Goal: Task Accomplishment & Management: Manage account settings

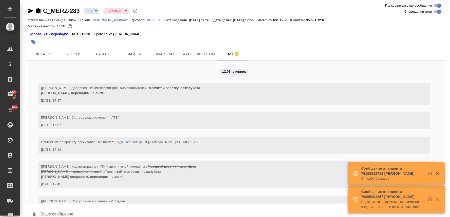
scroll to position [679, 0]
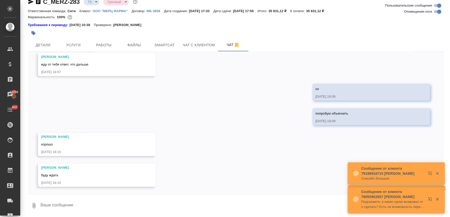
click at [127, 207] on textarea at bounding box center [242, 205] width 405 height 17
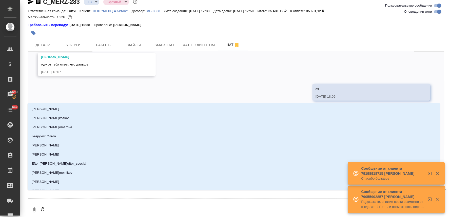
type textarea "@о"
type input "о"
type textarea "@ок"
type input "ок"
type textarea "@окс"
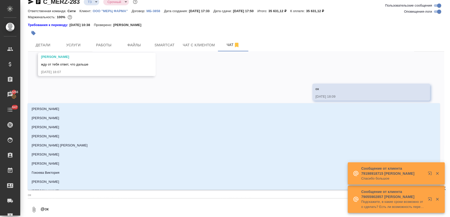
type input "окс"
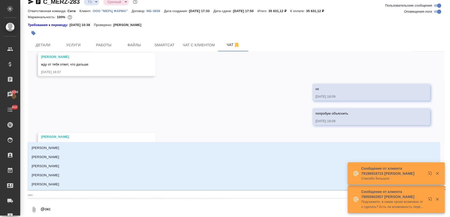
type textarea "@оксю"
type input "оксю"
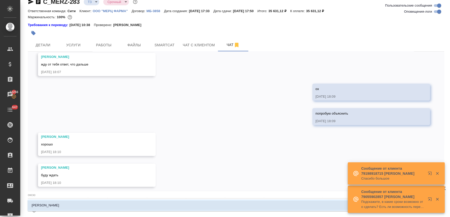
click at [124, 204] on li "Оксютович Ирина" at bounding box center [234, 205] width 413 height 9
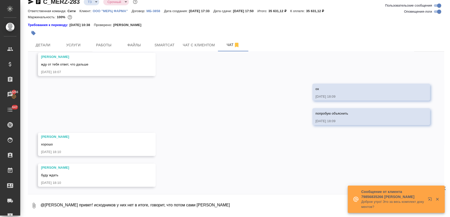
type textarea "@Оксютович Ирина привет! исходников у них нет в итоге, говорит, что потом сами …"
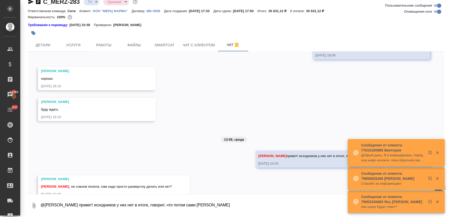
scroll to position [756, 0]
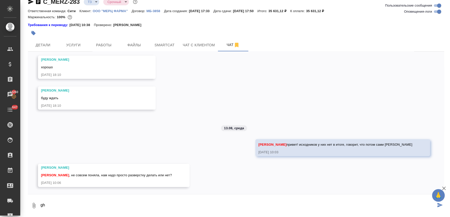
type textarea "g"
type textarea "для перевода"
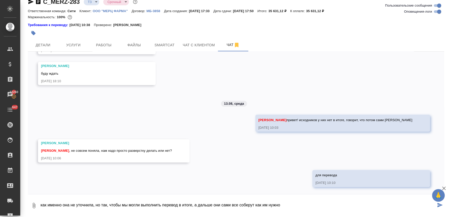
type textarea "как именно она не уточнила, но так, чтобы мы могли выполнить перевод в итоге, а…"
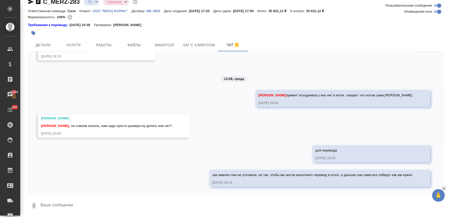
click at [198, 206] on textarea at bounding box center [242, 205] width 405 height 17
type textarea "в"
type textarea "говорит, что можно в ворде даже прислать"
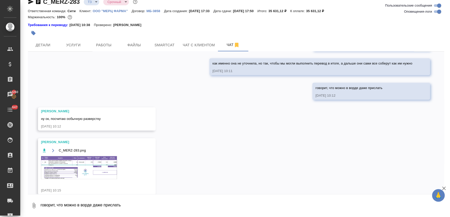
scroll to position [925, 0]
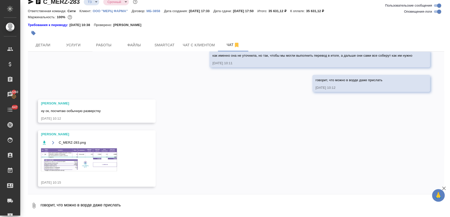
click at [101, 167] on img at bounding box center [79, 160] width 76 height 23
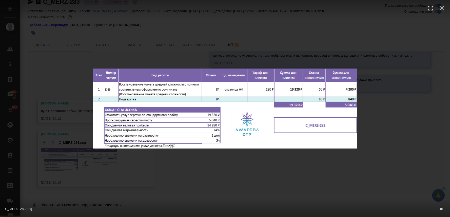
click at [135, 187] on div "C_MERZ-283.png 1 of 1" at bounding box center [225, 108] width 450 height 217
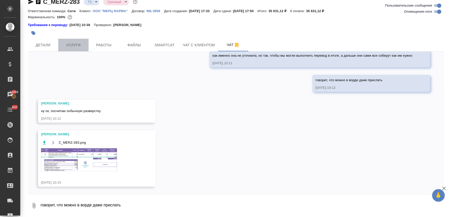
click at [73, 44] on span "Услуги" at bounding box center [73, 45] width 24 height 6
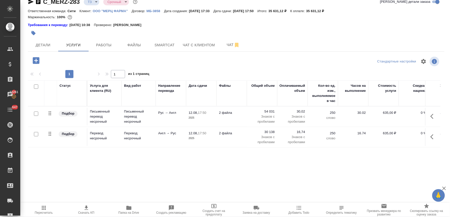
click at [78, 169] on div "Статус Услуга для клиента (RU) Вид работ Направление перевода Дата сдачи Файлы …" at bounding box center [234, 135] width 413 height 109
click at [36, 61] on icon "button" at bounding box center [36, 60] width 9 height 9
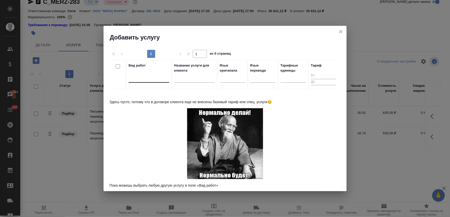
click at [153, 77] on div at bounding box center [149, 77] width 41 height 7
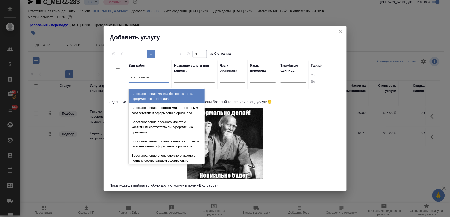
type input "восстановлени"
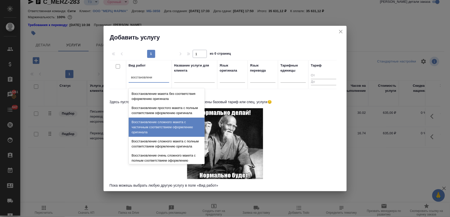
scroll to position [93, 0]
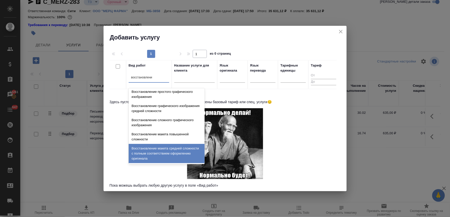
click at [174, 147] on div "Восстановление макета средней сложности с полным соответствием оформлению ориги…" at bounding box center [167, 153] width 76 height 19
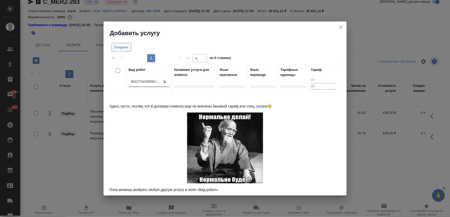
click at [118, 48] on span "Создать" at bounding box center [122, 48] width 14 height 6
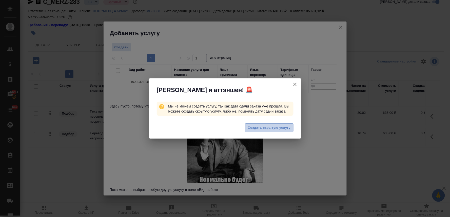
click at [271, 130] on span "Создать скрытую услугу" at bounding box center [269, 128] width 43 height 6
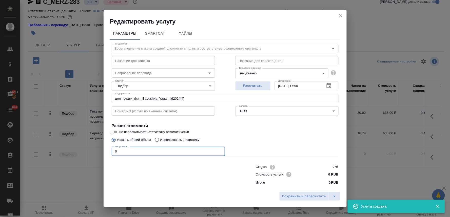
drag, startPoint x: 123, startPoint y: 151, endPoint x: 101, endPoint y: 151, distance: 21.8
click at [102, 151] on div "Редактировать услугу Параметры SmartCat Файлы Вид работ Восстановление макета с…" at bounding box center [225, 108] width 450 height 217
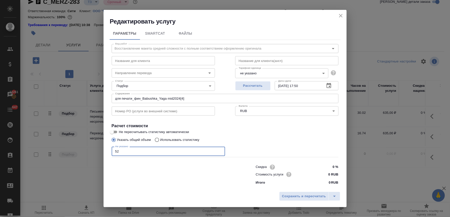
type input "52"
click at [329, 174] on input "0 RUB" at bounding box center [329, 174] width 18 height 7
type input "140 RUB"
click at [302, 198] on span "Сохранить и пересчитать" at bounding box center [304, 197] width 44 height 6
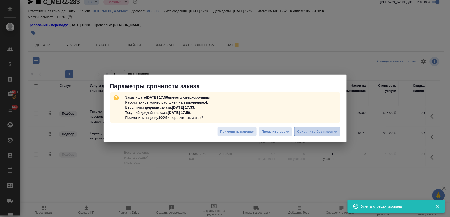
click at [323, 131] on span "Сохранить без наценки" at bounding box center [317, 132] width 40 height 6
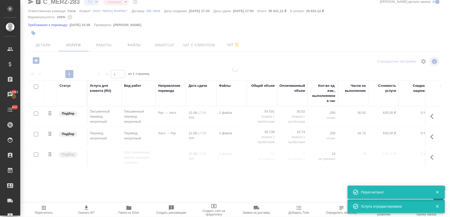
type input "new"
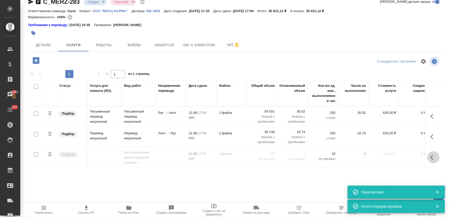
click at [431, 156] on icon "button" at bounding box center [432, 157] width 3 height 5
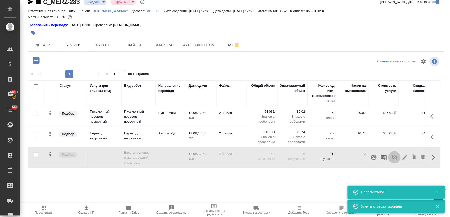
click at [392, 160] on icon "button" at bounding box center [395, 158] width 6 height 6
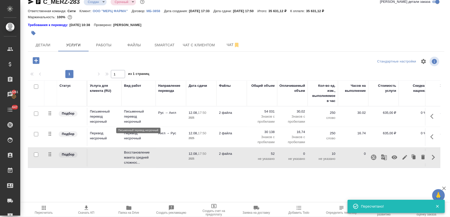
click at [133, 118] on p "Письменный перевод несрочный" at bounding box center [138, 116] width 29 height 15
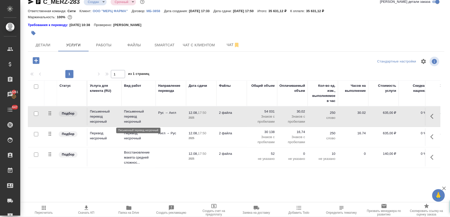
click at [133, 118] on p "Письменный перевод несрочный" at bounding box center [138, 116] width 29 height 15
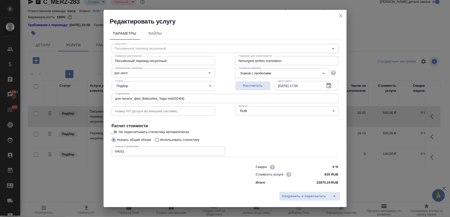
click at [339, 14] on icon "close" at bounding box center [341, 16] width 6 height 6
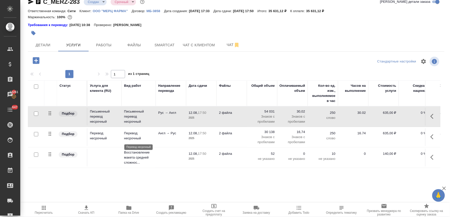
click at [137, 137] on p "Перевод несрочный" at bounding box center [138, 136] width 29 height 10
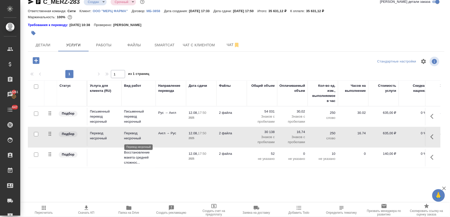
click at [137, 137] on p "Перевод несрочный" at bounding box center [138, 136] width 29 height 10
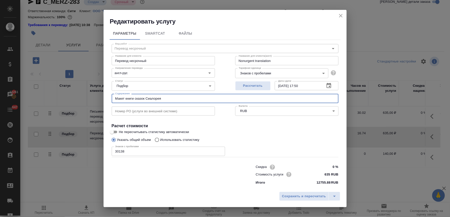
drag, startPoint x: 165, startPoint y: 97, endPoint x: 98, endPoint y: 97, distance: 67.4
click at [99, 97] on div "Редактировать услугу Параметры SmartCat Файлы Вид работ Перевод несрочный Вид р…" at bounding box center [225, 108] width 450 height 217
click at [340, 17] on icon "close" at bounding box center [341, 16] width 6 height 6
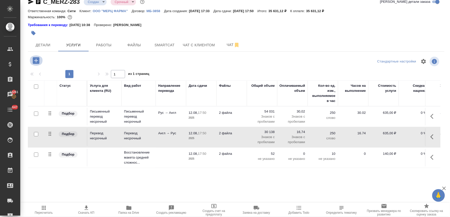
click at [37, 62] on icon "button" at bounding box center [36, 60] width 7 height 7
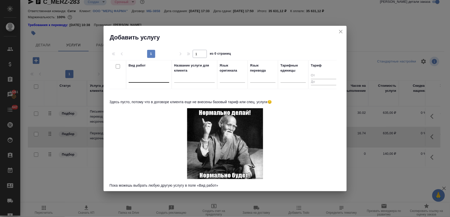
click at [153, 81] on div at bounding box center [149, 77] width 41 height 7
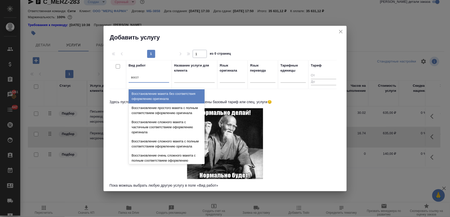
type input "восста"
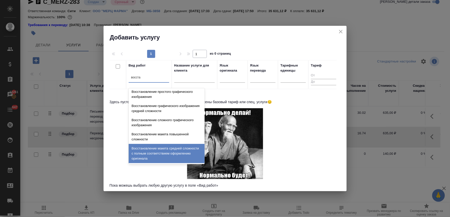
click at [160, 150] on div "Восстановление макета средней сложности с полным соответствием оформлению ориги…" at bounding box center [167, 153] width 76 height 19
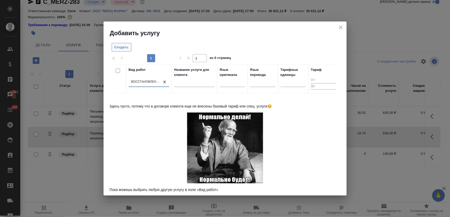
click at [119, 46] on span "Создать" at bounding box center [122, 48] width 14 height 6
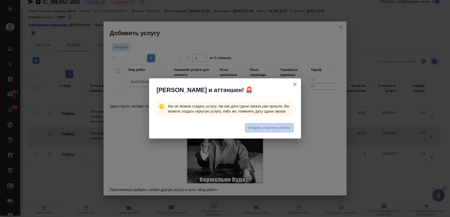
click at [259, 127] on span "Создать скрытую услугу" at bounding box center [269, 128] width 43 height 6
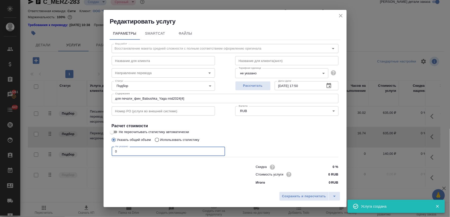
drag, startPoint x: 124, startPoint y: 151, endPoint x: 107, endPoint y: 149, distance: 17.1
click at [107, 149] on div "Параметры SmartCat Файлы Вид работ Восстановление макета средней сложности с по…" at bounding box center [225, 108] width 243 height 164
drag, startPoint x: 199, startPoint y: 94, endPoint x: 70, endPoint y: 92, distance: 128.5
click at [72, 92] on div "Редактировать услугу Параметры SmartCat Файлы Вид работ Восстановление макета с…" at bounding box center [225, 108] width 450 height 217
paste input "акет книги сказок Сиалорея"
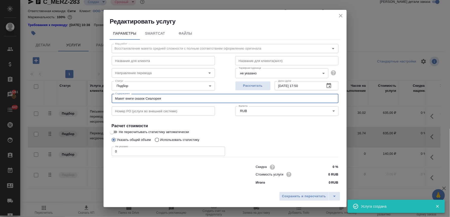
type input "Макет книги сказок Сиалорея"
drag, startPoint x: 123, startPoint y: 154, endPoint x: 106, endPoint y: 154, distance: 17.0
click at [106, 154] on div "Параметры SmartCat Файлы Вид работ Восстановление макета средней сложности с по…" at bounding box center [225, 108] width 243 height 164
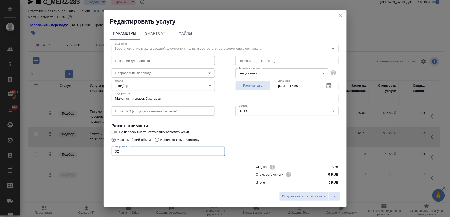
type input "32"
click at [327, 174] on input "0 RUB" at bounding box center [328, 174] width 19 height 7
type input "140 RUB"
click at [318, 197] on span "Сохранить и пересчитать" at bounding box center [304, 197] width 44 height 6
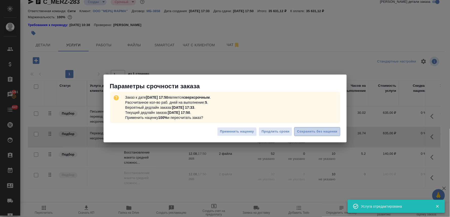
click at [312, 132] on span "Сохранить без наценки" at bounding box center [317, 132] width 40 height 6
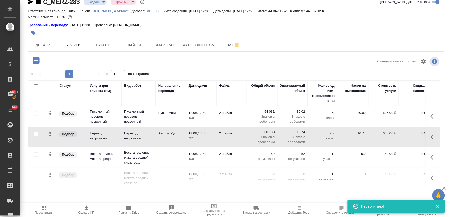
click at [128, 60] on div at bounding box center [97, 60] width 139 height 10
click at [431, 176] on icon "button" at bounding box center [434, 178] width 6 height 6
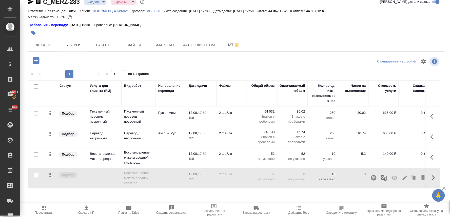
click at [392, 180] on icon "button" at bounding box center [395, 178] width 6 height 6
click at [46, 214] on span "Пересчитать" at bounding box center [44, 213] width 18 height 4
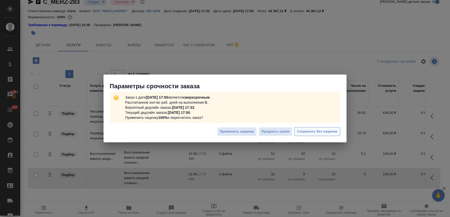
click at [334, 129] on span "Сохранить без наценки" at bounding box center [317, 132] width 40 height 6
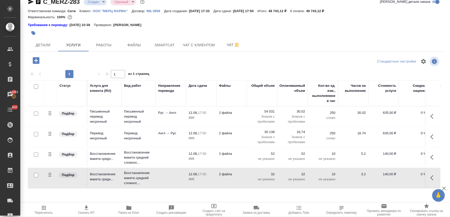
click at [431, 136] on icon "button" at bounding box center [434, 137] width 6 height 6
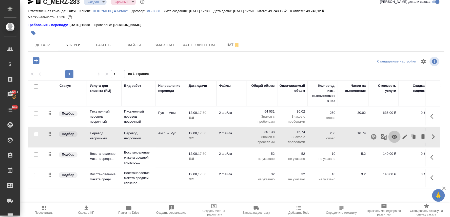
click at [392, 137] on icon "button" at bounding box center [395, 137] width 6 height 4
click at [431, 180] on icon "button" at bounding box center [434, 178] width 6 height 6
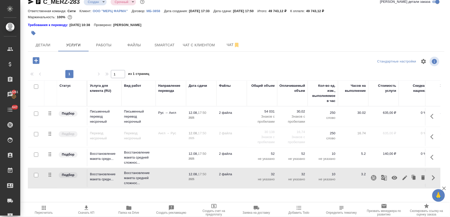
click at [392, 179] on icon "button" at bounding box center [395, 178] width 6 height 6
click at [42, 211] on icon "button" at bounding box center [44, 208] width 6 height 6
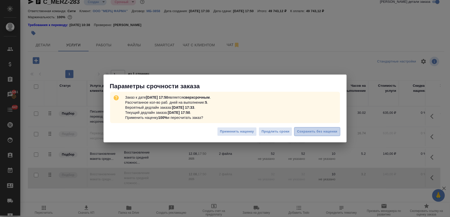
click at [320, 132] on span "Сохранить без наценки" at bounding box center [317, 132] width 40 height 6
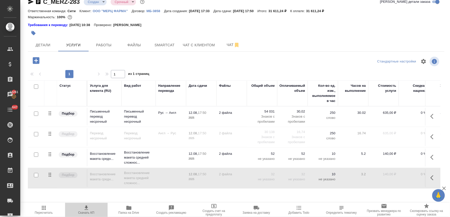
click at [82, 213] on span "Скачать КП" at bounding box center [86, 213] width 16 height 4
click at [405, 193] on div "C_MERZ-283 Создан new Срочный urgent Кратко детали заказа Ответственная команда…" at bounding box center [236, 97] width 422 height 212
click at [224, 47] on span "Чат" at bounding box center [233, 45] width 24 height 6
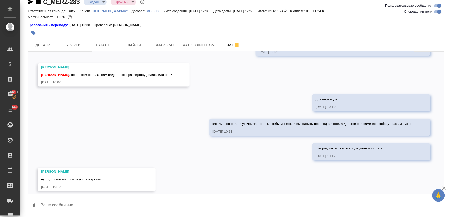
scroll to position [925, 0]
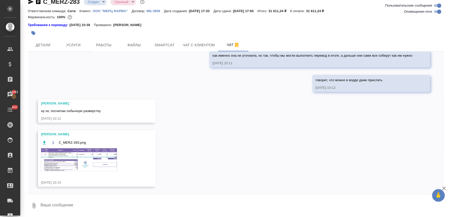
click at [106, 154] on img at bounding box center [79, 160] width 76 height 23
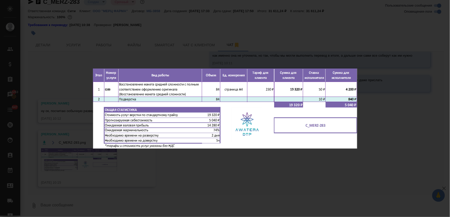
click at [330, 31] on div "C_MERZ-283.png 1 of 1" at bounding box center [225, 108] width 450 height 217
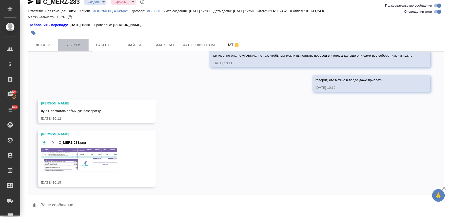
click at [84, 42] on span "Услуги" at bounding box center [73, 45] width 24 height 6
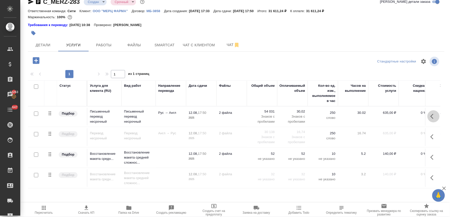
click at [431, 115] on icon "button" at bounding box center [434, 116] width 6 height 6
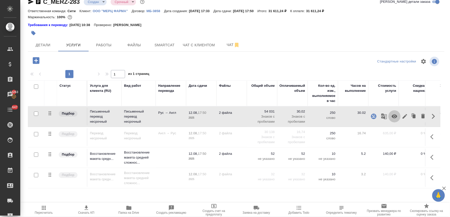
click at [392, 117] on icon "button" at bounding box center [395, 117] width 6 height 4
click at [431, 136] on icon "button" at bounding box center [432, 137] width 3 height 5
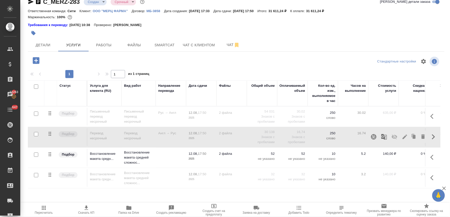
click at [392, 138] on icon "button" at bounding box center [395, 137] width 6 height 6
click at [431, 155] on icon "button" at bounding box center [434, 158] width 6 height 6
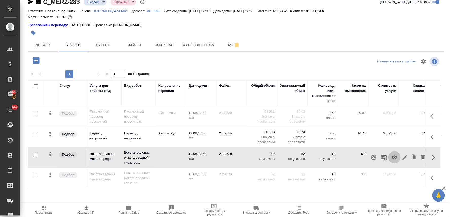
click at [392, 158] on icon "button" at bounding box center [395, 158] width 6 height 6
click at [431, 179] on icon "button" at bounding box center [434, 178] width 6 height 6
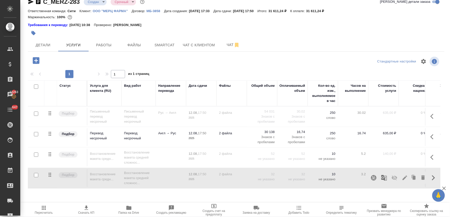
click at [392, 180] on icon "button" at bounding box center [395, 178] width 6 height 6
click at [47, 207] on icon "button" at bounding box center [44, 208] width 6 height 6
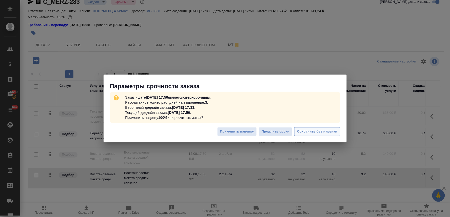
click at [333, 130] on span "Сохранить без наценки" at bounding box center [317, 132] width 40 height 6
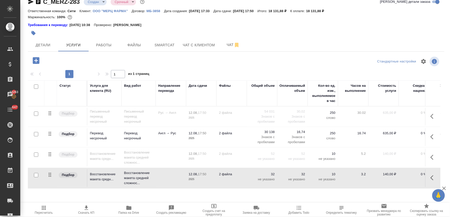
click at [373, 27] on div "Требования к переводу: 07.10.2024 10:38 Проверено: Тарабановская Анастасия" at bounding box center [236, 25] width 417 height 5
click at [85, 213] on span "Скачать КП" at bounding box center [86, 213] width 16 height 4
drag, startPoint x: 424, startPoint y: 31, endPoint x: 333, endPoint y: 8, distance: 93.8
click at [422, 31] on div at bounding box center [236, 33] width 417 height 11
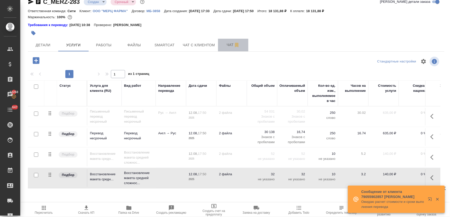
click at [226, 44] on span "Чат" at bounding box center [233, 45] width 24 height 6
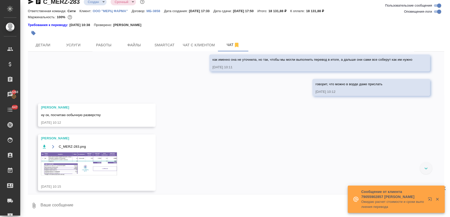
scroll to position [925, 0]
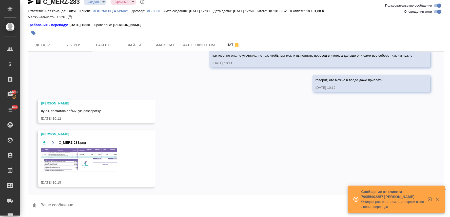
click at [107, 206] on textarea at bounding box center [242, 205] width 405 height 17
type textarea "спасибки!"
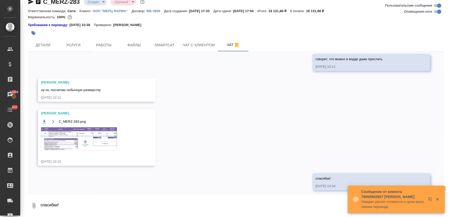
scroll to position [950, 0]
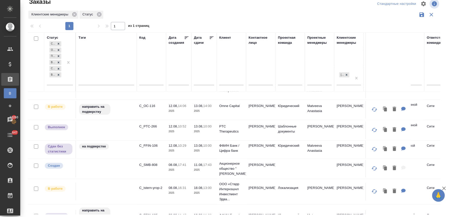
scroll to position [56, 0]
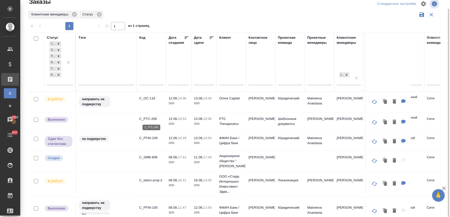
click at [149, 119] on p "C_PTC-266" at bounding box center [151, 119] width 24 height 5
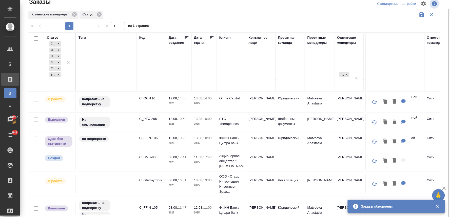
scroll to position [0, 0]
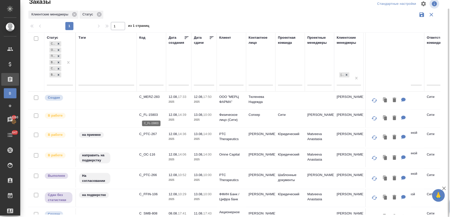
click at [151, 113] on p "C_FL-15803" at bounding box center [151, 114] width 24 height 5
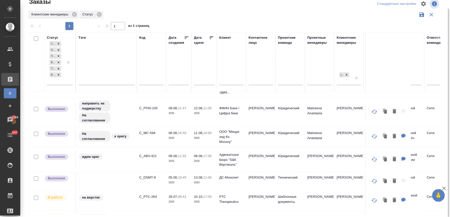
scroll to position [169, 0]
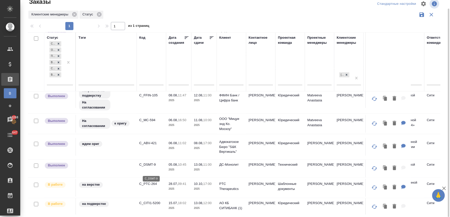
click at [154, 168] on p "C_DSMT-9" at bounding box center [151, 165] width 24 height 5
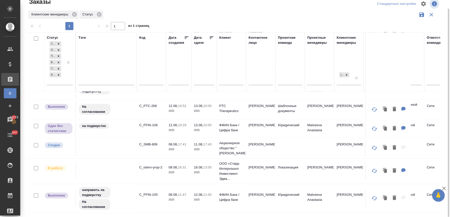
scroll to position [56, 0]
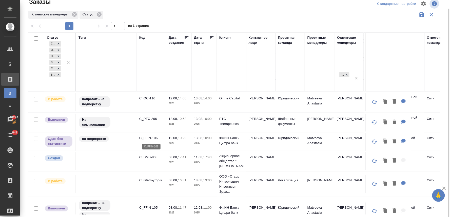
click at [151, 138] on p "C_FFIN-106" at bounding box center [151, 138] width 24 height 5
click at [145, 118] on p "C_PTC-266" at bounding box center [151, 119] width 24 height 5
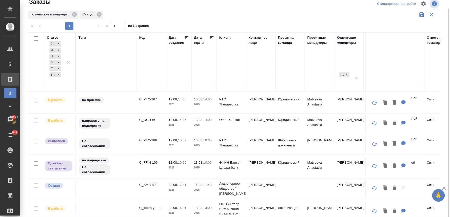
scroll to position [0, 0]
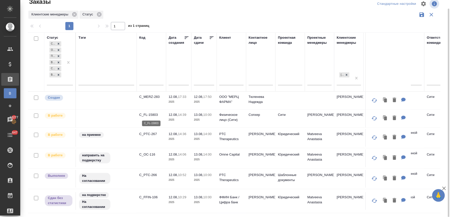
click at [149, 113] on p "C_FL-15803" at bounding box center [151, 114] width 24 height 5
click at [151, 135] on p "C_PTC-267" at bounding box center [151, 134] width 24 height 5
click at [146, 154] on p "C_OC-116" at bounding box center [151, 154] width 24 height 5
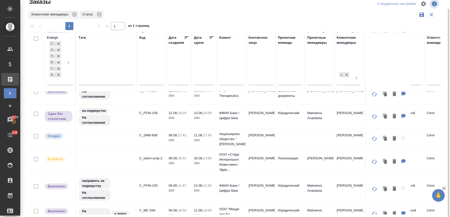
scroll to position [112, 0]
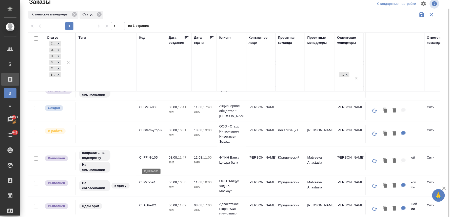
click at [151, 160] on p "C_FFIN-105" at bounding box center [151, 157] width 24 height 5
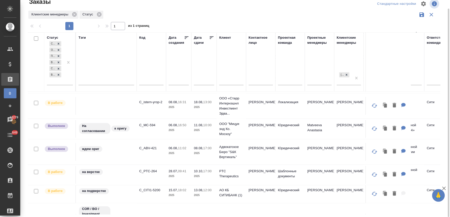
scroll to position [169, 0]
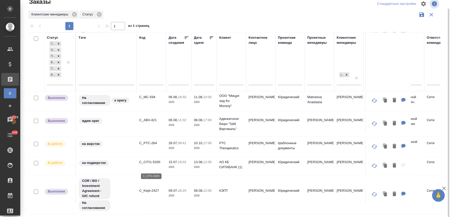
click at [154, 165] on p "C_CITI1-5200" at bounding box center [151, 162] width 24 height 5
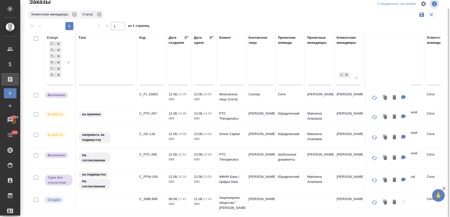
scroll to position [0, 0]
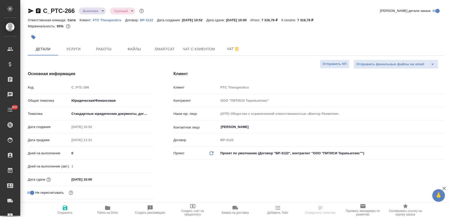
select select "RU"
click at [33, 37] on icon "button" at bounding box center [33, 37] width 4 height 4
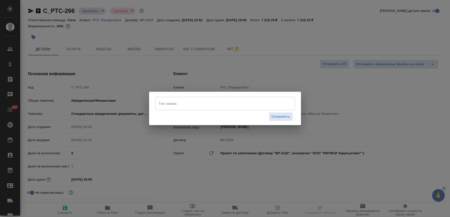
click at [178, 107] on input "Тэги заказа" at bounding box center [221, 103] width 126 height 9
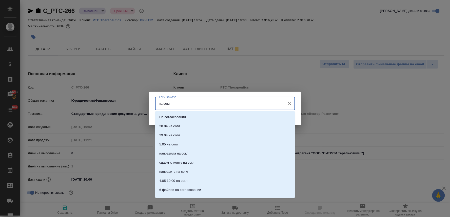
type input "на согла"
click at [180, 119] on p "На согласовании" at bounding box center [172, 117] width 27 height 5
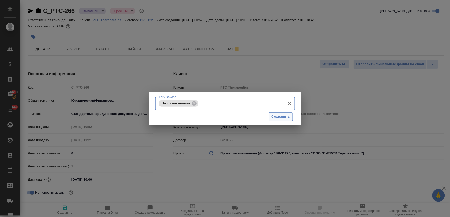
click at [282, 116] on span "Сохранить" at bounding box center [281, 117] width 18 height 6
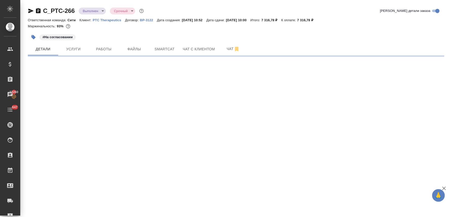
select select "RU"
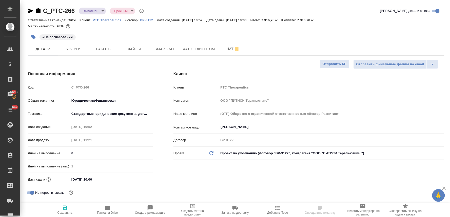
type textarea "x"
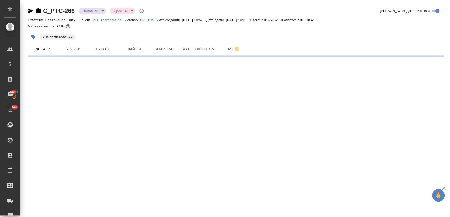
select select "RU"
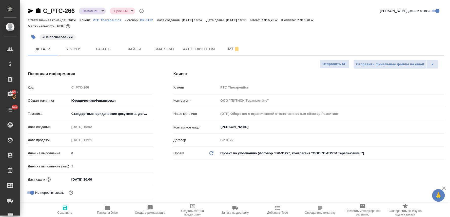
type textarea "x"
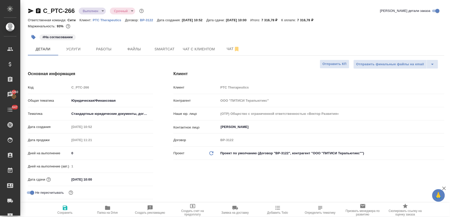
type textarea "x"
click at [79, 49] on span "Услуги" at bounding box center [73, 49] width 24 height 6
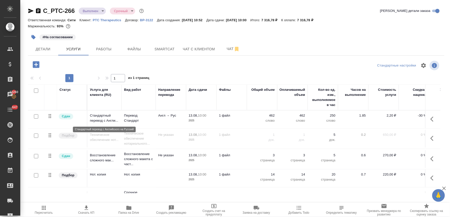
click at [97, 118] on p "Стандартный перевод с Англи..." at bounding box center [104, 118] width 29 height 10
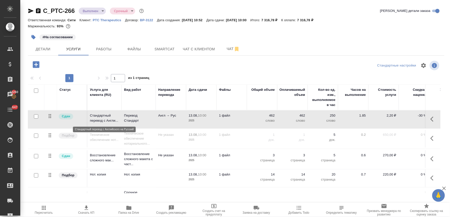
click at [97, 118] on p "Стандартный перевод с Англи..." at bounding box center [104, 118] width 29 height 10
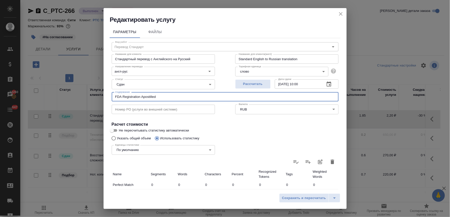
drag, startPoint x: 163, startPoint y: 94, endPoint x: 85, endPoint y: 92, distance: 78.6
click at [86, 92] on div "Редактировать услугу Параметры Файлы Вид работ Перевод Стандарт Вид работ Назва…" at bounding box center [225, 108] width 450 height 217
paste input "Anderson Brecon - updated FDA statement"
type input "Anderson Brecon - updated FDA statement"
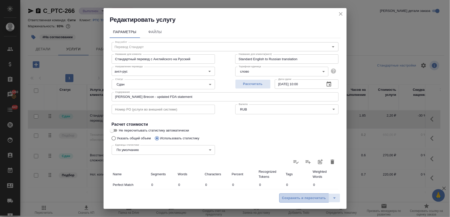
click at [315, 197] on span "Сохранить и пересчитать" at bounding box center [304, 199] width 44 height 6
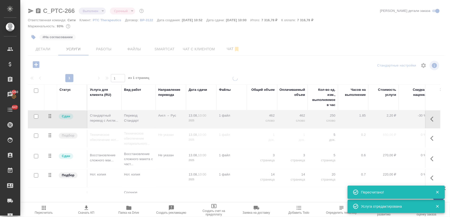
type input "normal"
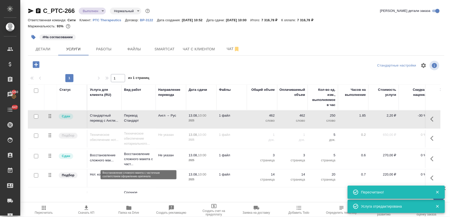
click at [142, 158] on p "Восстановление сложного макета с част..." at bounding box center [138, 159] width 29 height 15
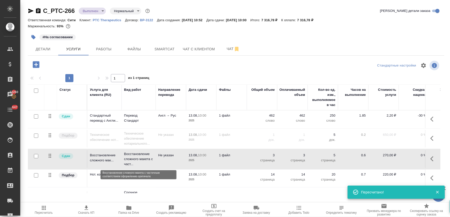
click at [142, 158] on p "Восстановление сложного макета с част..." at bounding box center [138, 159] width 29 height 15
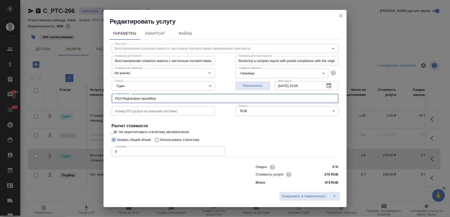
drag, startPoint x: 174, startPoint y: 99, endPoint x: 68, endPoint y: 99, distance: 106.4
click at [71, 99] on div "Редактировать услугу Параметры SmartCat Файлы Вид работ Восстановление сложного…" at bounding box center [225, 108] width 450 height 217
paste input "Anderson Brecon - updated FDA statement"
type input "Anderson Brecon - updated FDA statement"
click at [306, 199] on span "Сохранить и пересчитать" at bounding box center [304, 197] width 44 height 6
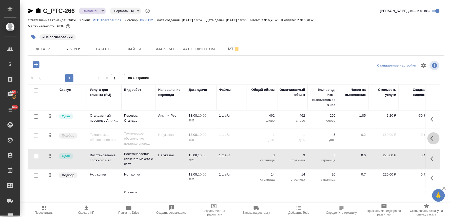
click at [428, 135] on button "button" at bounding box center [434, 138] width 12 height 12
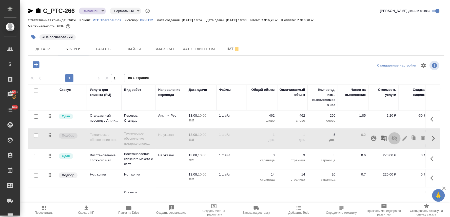
click at [392, 137] on icon "button" at bounding box center [395, 138] width 6 height 5
click at [387, 173] on p "220,00 ₽" at bounding box center [383, 174] width 25 height 5
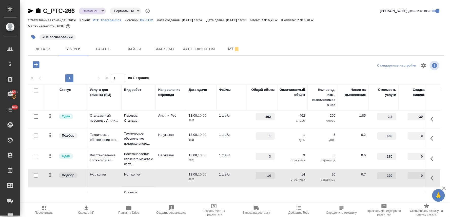
click at [389, 175] on input "220" at bounding box center [386, 175] width 19 height 7
type input "200"
click at [238, 68] on div at bounding box center [236, 66] width 139 height 12
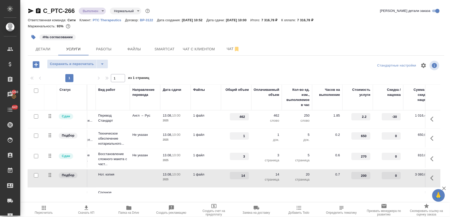
scroll to position [0, 57]
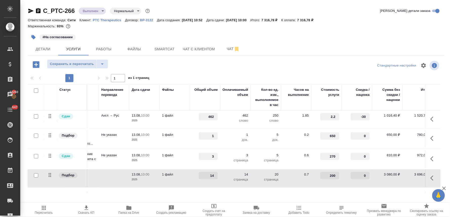
click at [359, 115] on input "-30" at bounding box center [360, 116] width 19 height 7
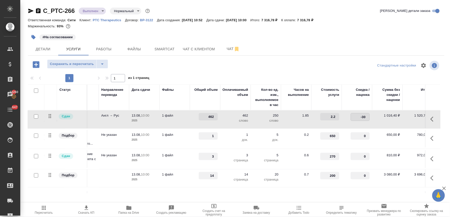
drag, startPoint x: 358, startPoint y: 117, endPoint x: 371, endPoint y: 116, distance: 13.0
click at [368, 117] on input "-30" at bounding box center [360, 116] width 18 height 7
type input "0"
click at [340, 68] on div "Стандартные настройки" at bounding box center [373, 66] width 135 height 12
click at [87, 63] on span "Сохранить и пересчитать" at bounding box center [72, 64] width 44 height 6
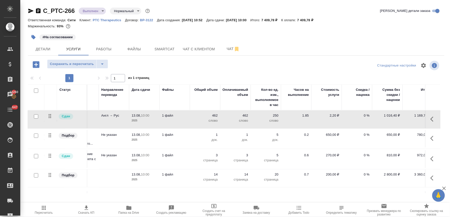
click at [431, 140] on icon "button" at bounding box center [434, 139] width 6 height 6
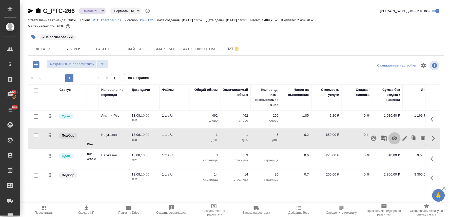
click at [392, 137] on icon "button" at bounding box center [395, 139] width 6 height 6
click at [75, 65] on span "Сохранить и пересчитать" at bounding box center [72, 64] width 44 height 6
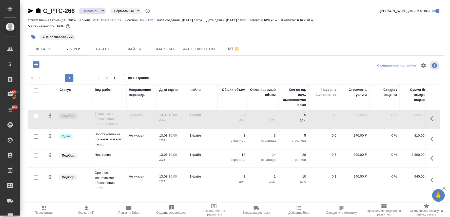
scroll to position [24, 0]
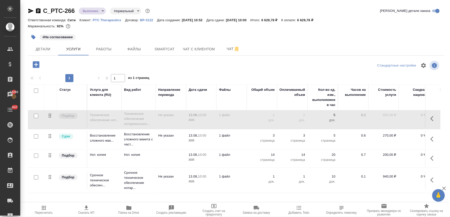
click at [431, 178] on icon "button" at bounding box center [434, 180] width 6 height 6
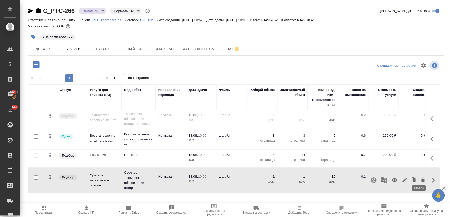
click at [422, 178] on icon "button" at bounding box center [424, 180] width 4 height 5
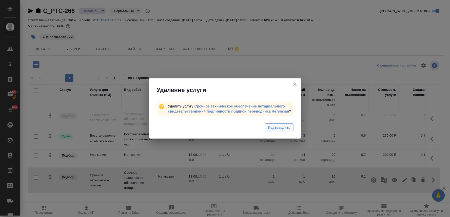
click at [286, 125] on button "Подтвердить" at bounding box center [279, 128] width 28 height 9
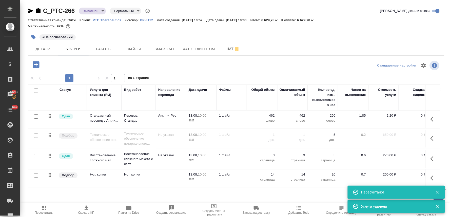
scroll to position [0, 0]
click at [432, 138] on icon "button" at bounding box center [432, 138] width 3 height 5
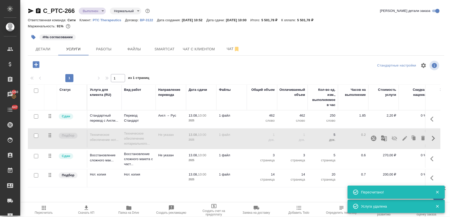
click at [394, 140] on icon "button" at bounding box center [395, 138] width 6 height 5
click at [40, 210] on span "Пересчитать" at bounding box center [44, 210] width 36 height 10
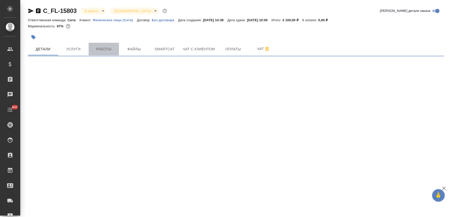
click at [106, 52] on button "Работы" at bounding box center [104, 49] width 30 height 13
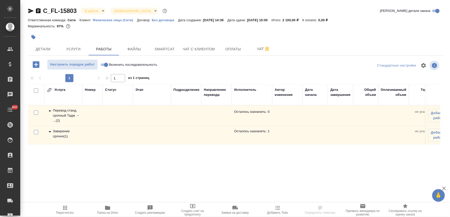
click at [58, 136] on div "Заверение срочно ( 1 )" at bounding box center [63, 134] width 33 height 10
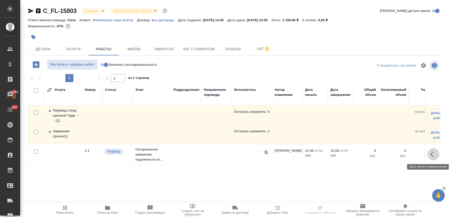
click at [434, 155] on icon "button" at bounding box center [434, 154] width 6 height 6
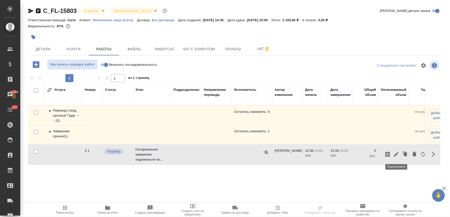
click at [397, 156] on icon "button" at bounding box center [396, 154] width 6 height 6
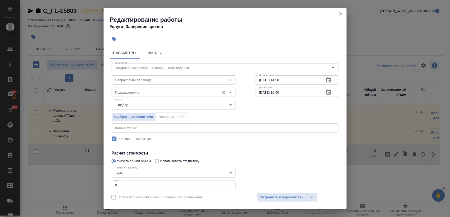
click at [145, 88] on div "Подразделение" at bounding box center [174, 92] width 124 height 9
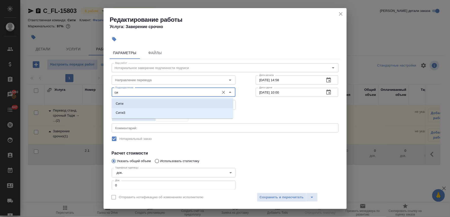
click at [144, 102] on li "Сити" at bounding box center [173, 103] width 122 height 9
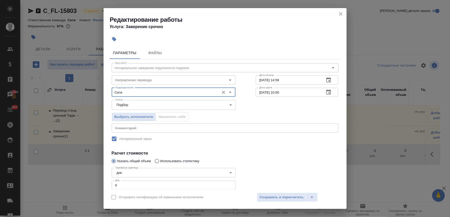
type input "Сити"
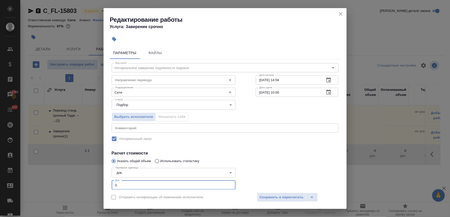
scroll to position [12, 0]
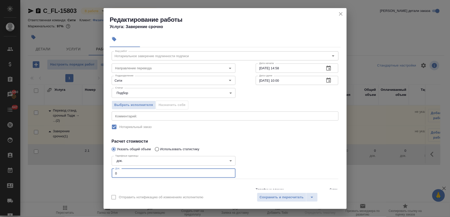
drag, startPoint x: 124, startPoint y: 186, endPoint x: 96, endPoint y: 186, distance: 28.4
click at [96, 186] on div "Редактирование работы Услуга: Заверение срочно Параметры Файлы Вид работ Нотари…" at bounding box center [225, 108] width 450 height 217
type input "1"
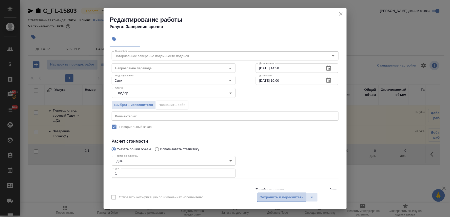
click at [292, 199] on span "Сохранить и пересчитать" at bounding box center [282, 198] width 44 height 6
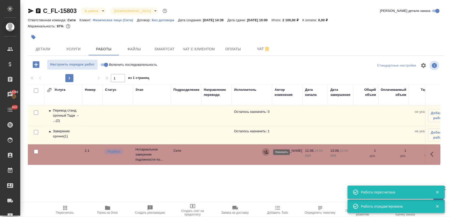
click at [267, 150] on icon "button" at bounding box center [265, 152] width 5 height 5
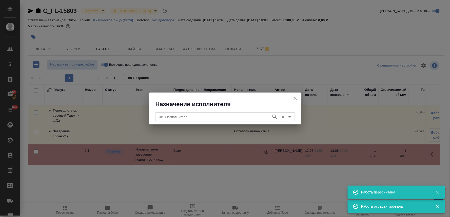
click at [231, 117] on input "ФИО Исполнителя" at bounding box center [213, 117] width 112 height 6
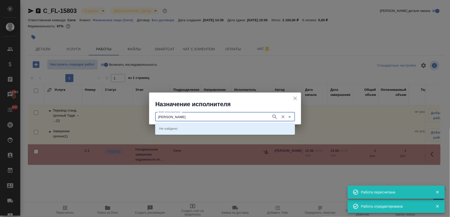
type input "крылова"
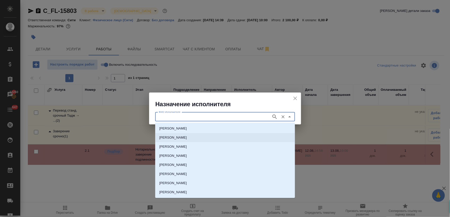
click at [187, 136] on p "НОТАРИУС Крылова Юлия Владимировна" at bounding box center [173, 137] width 28 height 5
type input "НОТАРИУС Крылова Юлия Владимировна"
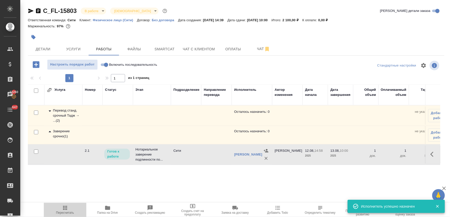
click at [64, 210] on icon "button" at bounding box center [65, 208] width 4 height 4
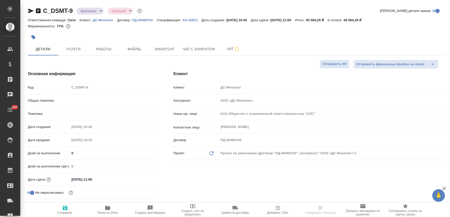
select select "RU"
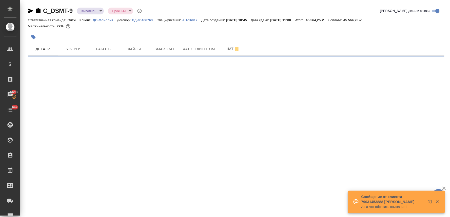
select select "RU"
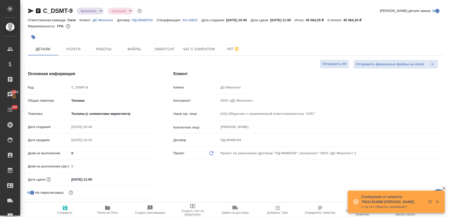
type textarea "x"
click at [174, 177] on div "Клиент Клиент ДС-Монолит Контрагент ООО «ДС-Монолит» Наше юр. лицо (AU) Обществ…" at bounding box center [308, 143] width 291 height 164
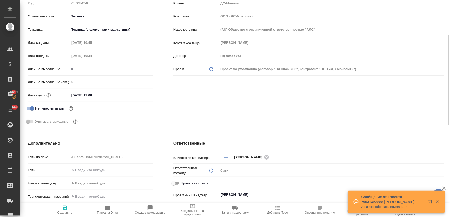
scroll to position [141, 0]
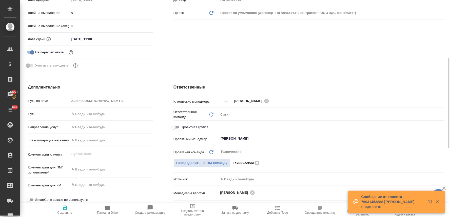
click at [108, 212] on span "Папка на Drive" at bounding box center [107, 213] width 21 height 4
type textarea "x"
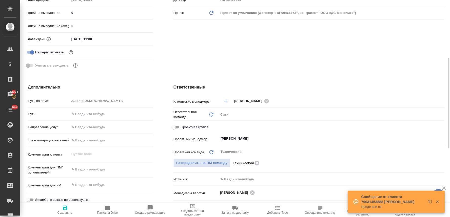
type textarea "x"
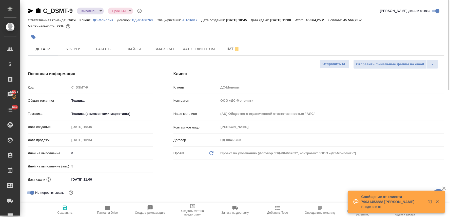
click at [66, 87] on div "Код C_DSMT-9" at bounding box center [90, 87] width 125 height 9
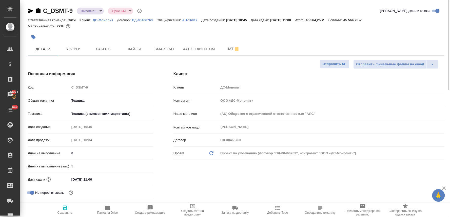
type textarea "x"
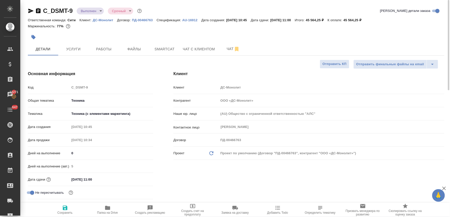
type textarea "x"
click at [79, 49] on span "Услуги" at bounding box center [73, 49] width 24 height 6
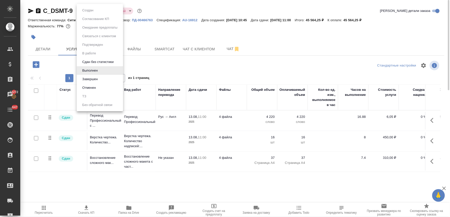
click at [91, 11] on body "🙏 .cls-1 fill:#fff; AWATERA [PERSON_NAME] Спецификации Заказы 13272 Чаты 647 To…" at bounding box center [225, 108] width 450 height 217
click at [107, 82] on li "Завершен" at bounding box center [100, 79] width 46 height 9
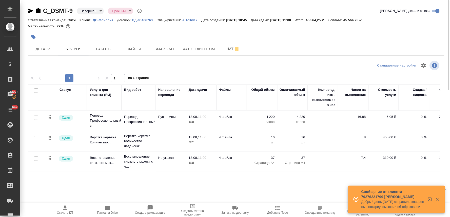
click at [192, 19] on p "AU-16912" at bounding box center [191, 20] width 19 height 4
click at [42, 49] on span "Детали" at bounding box center [43, 49] width 24 height 6
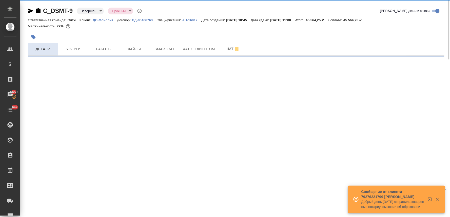
select select "RU"
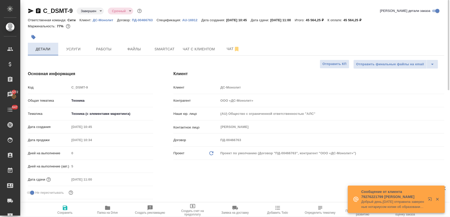
type textarea "x"
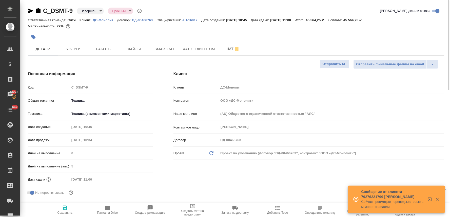
type textarea "x"
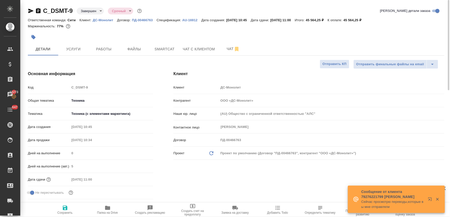
type textarea "x"
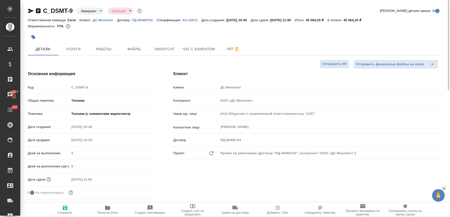
type textarea "x"
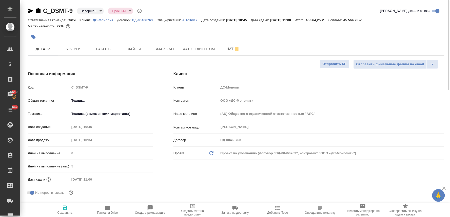
type textarea "x"
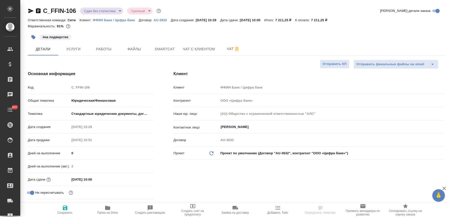
select select "RU"
type textarea "x"
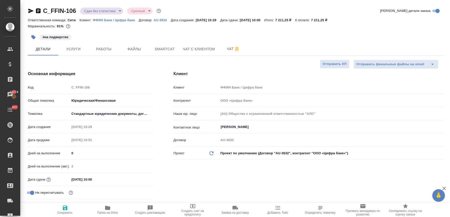
type textarea "x"
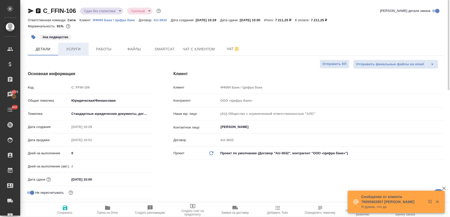
click at [75, 52] on span "Услуги" at bounding box center [73, 49] width 24 height 6
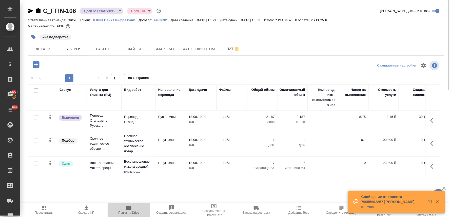
click at [128, 211] on span "Папка на Drive" at bounding box center [129, 213] width 21 height 4
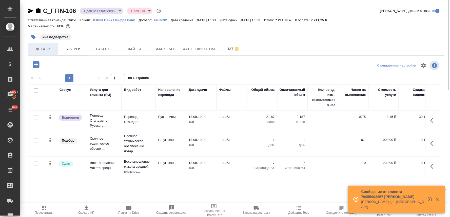
click at [47, 49] on span "Детали" at bounding box center [43, 49] width 24 height 6
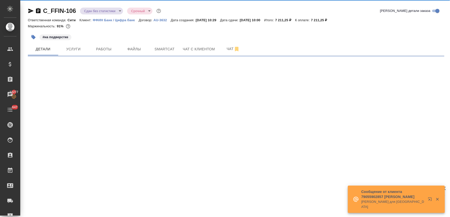
select select "RU"
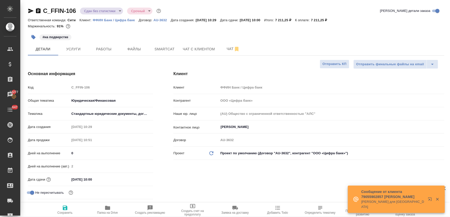
type textarea "x"
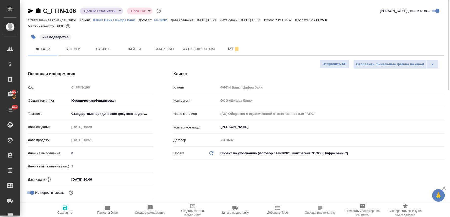
type textarea "x"
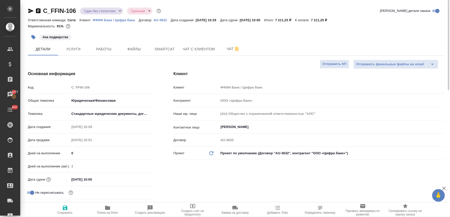
type textarea "x"
click at [33, 36] on icon "button" at bounding box center [33, 37] width 4 height 4
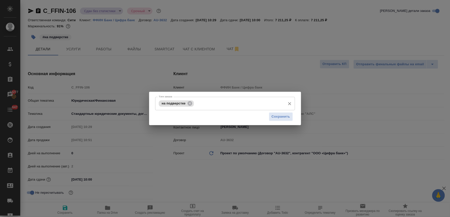
click at [206, 103] on input "Тэги заказа" at bounding box center [239, 103] width 88 height 9
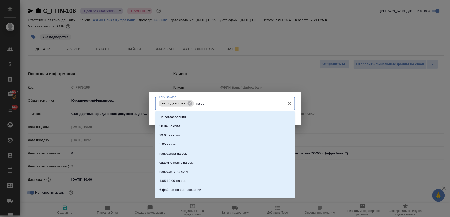
type input "на согл"
click at [204, 117] on li "На согласовании" at bounding box center [225, 117] width 140 height 9
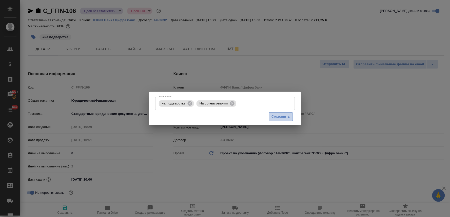
click at [280, 118] on span "Сохранить" at bounding box center [281, 117] width 18 height 6
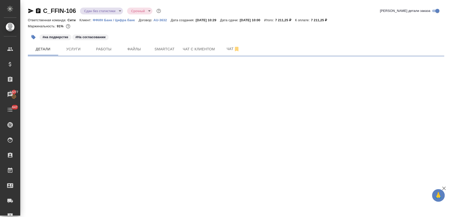
select select "RU"
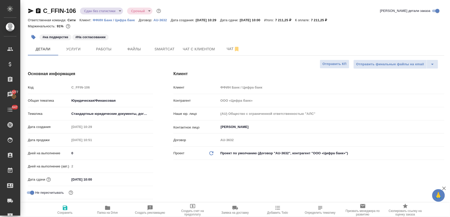
type textarea "x"
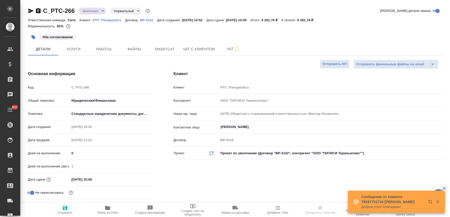
select select "RU"
click at [106, 49] on span "Работы" at bounding box center [104, 49] width 24 height 6
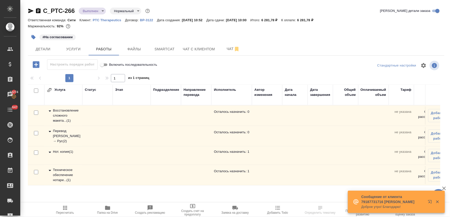
click at [70, 172] on div "Техническое обеспечение нотари... ( 1 )" at bounding box center [63, 175] width 33 height 15
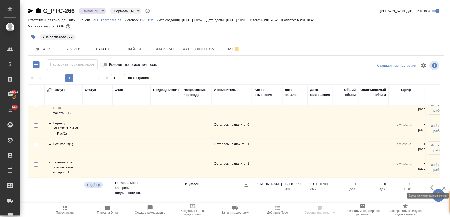
click at [431, 185] on icon "button" at bounding box center [434, 188] width 6 height 6
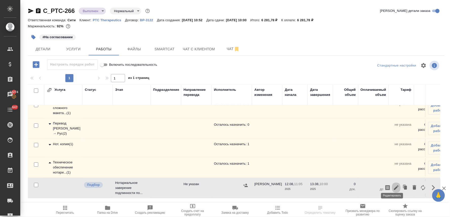
click at [393, 186] on icon "button" at bounding box center [396, 188] width 6 height 6
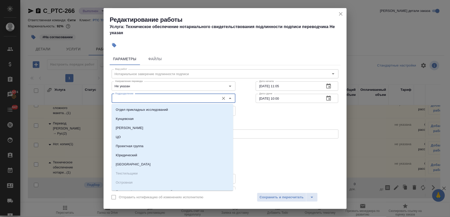
click at [144, 97] on input "Подразделение" at bounding box center [165, 99] width 104 height 6
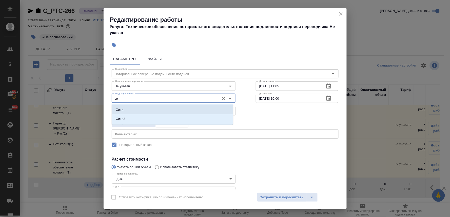
click at [141, 107] on li "Сити" at bounding box center [173, 109] width 122 height 9
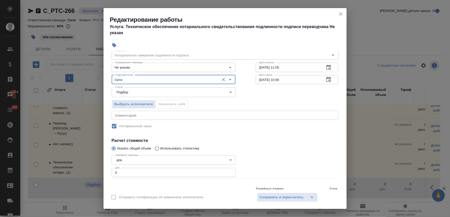
scroll to position [28, 0]
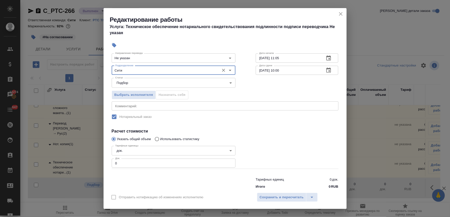
type input "Сити"
drag, startPoint x: 123, startPoint y: 161, endPoint x: 109, endPoint y: 164, distance: 14.4
click at [109, 164] on div "Параметры Файлы Вид работ Нотариальное заверение подлинности подписи Вид работ …" at bounding box center [225, 120] width 243 height 139
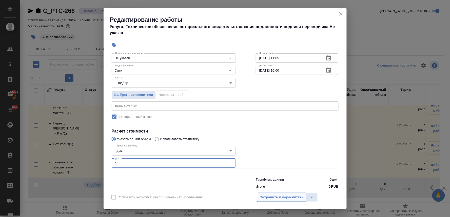
type input "1"
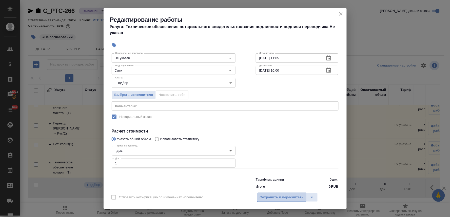
click at [284, 196] on span "Сохранить и пересчитать" at bounding box center [282, 198] width 44 height 6
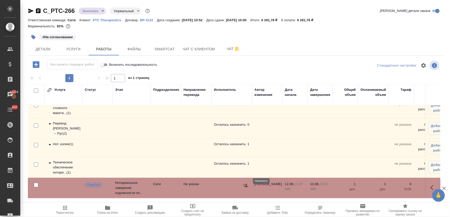
click at [247, 184] on icon "button" at bounding box center [245, 185] width 5 height 3
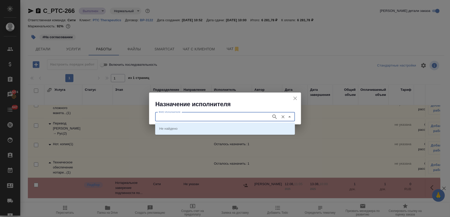
click at [197, 119] on input "ФИО Исполнителя" at bounding box center [213, 117] width 112 height 6
type input "крылова"
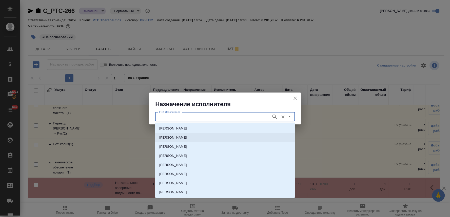
click at [187, 138] on p "НОТАРИУС Крылова Юлия Владимировна" at bounding box center [173, 137] width 28 height 5
type input "НОТАРИУС Крылова Юлия Владимировна"
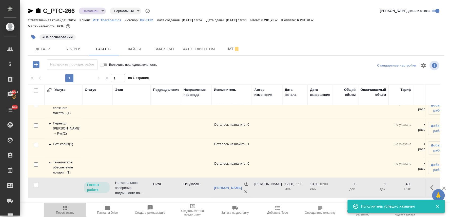
click at [62, 211] on span "Пересчитать" at bounding box center [65, 213] width 18 height 4
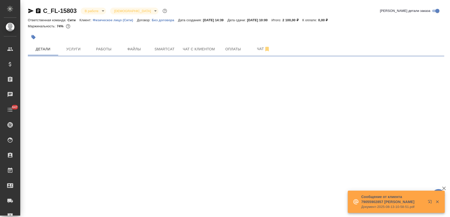
select select "RU"
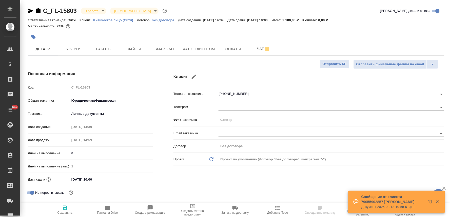
type textarea "x"
click at [101, 10] on body "🙏 .cls-1 fill:#fff; AWATERA [PERSON_NAME] Спецификации Заказы 13278 Чаты 647 To…" at bounding box center [225, 108] width 450 height 217
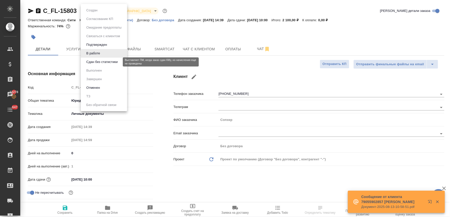
click at [112, 64] on button "Сдан без статистики" at bounding box center [102, 62] width 34 height 6
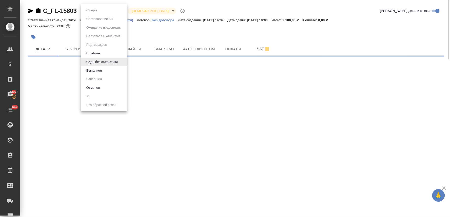
click at [94, 12] on body "🙏 .cls-1 fill:#fff; AWATERA [PERSON_NAME] Спецификации Заказы 13278 Чаты 647 To…" at bounding box center [225, 108] width 450 height 217
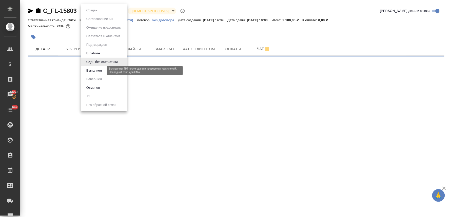
click at [99, 70] on button "Выполнен" at bounding box center [94, 71] width 18 height 6
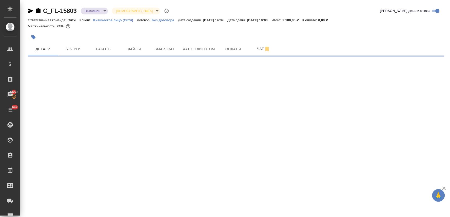
select select "RU"
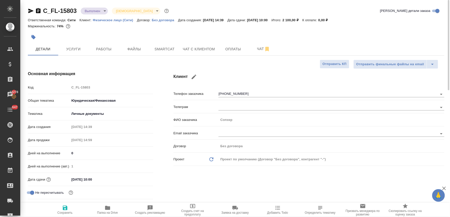
type textarea "x"
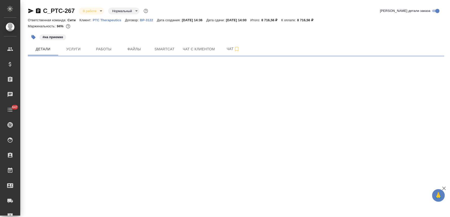
select select "RU"
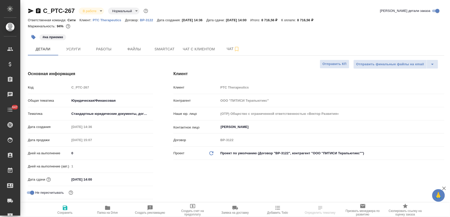
type textarea "x"
click at [275, 214] on span "Добавить Todo" at bounding box center [277, 213] width 21 height 4
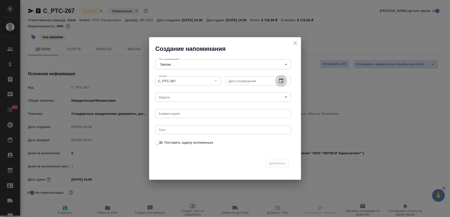
click at [282, 81] on icon "button" at bounding box center [281, 80] width 5 height 5
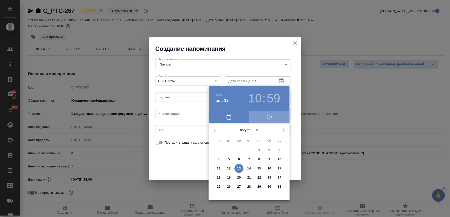
drag, startPoint x: 269, startPoint y: 118, endPoint x: 270, endPoint y: 121, distance: 3.1
click at [269, 118] on icon "button" at bounding box center [270, 117] width 6 height 6
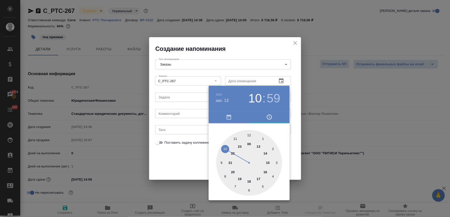
click at [267, 153] on div at bounding box center [249, 163] width 66 height 66
click at [250, 135] on div at bounding box center [249, 163] width 66 height 66
type input "13.08.2025 14:00"
click at [194, 159] on div at bounding box center [225, 108] width 450 height 217
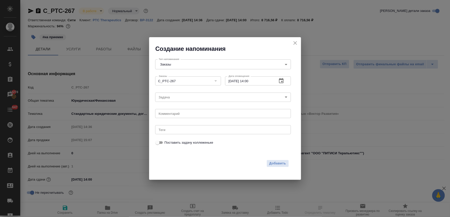
click at [173, 98] on body "🙏 .cls-1 fill:#fff; AWATERA Lyamina Nadezhda Клиенты Спецификации Заказы 13278 …" at bounding box center [225, 108] width 450 height 217
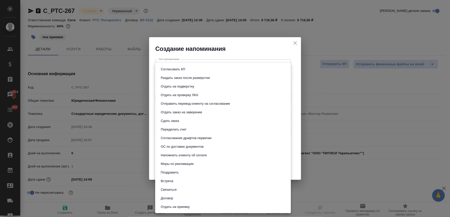
click at [171, 119] on button "Сдать заказ" at bounding box center [169, 121] width 21 height 6
type input "Сдать заказ"
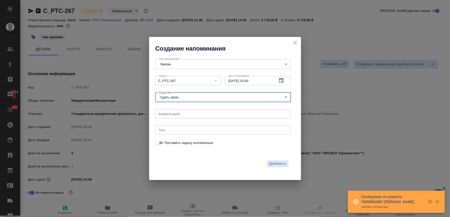
click at [277, 161] on div "Согласовать КП Раздать заказ после разверстки Отдать на подверстку Отдать на пр…" at bounding box center [225, 108] width 450 height 217
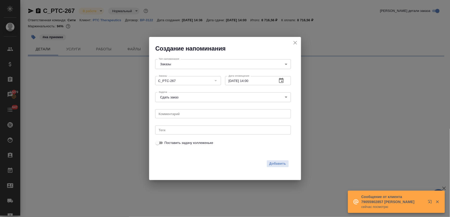
select select "RU"
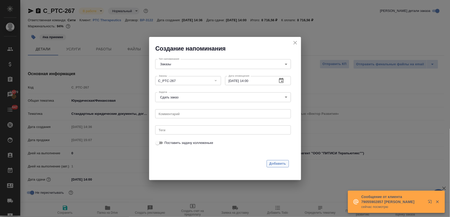
type textarea "x"
click at [277, 164] on span "Добавить" at bounding box center [278, 164] width 17 height 6
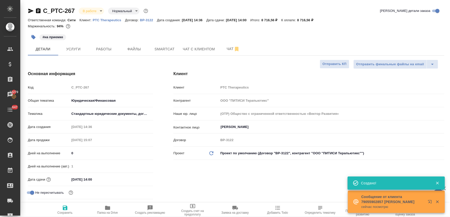
type textarea "x"
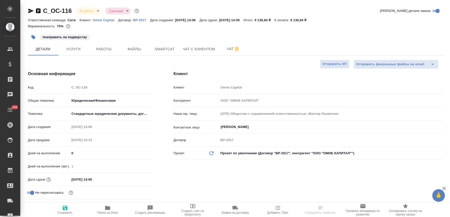
select select "RU"
click at [274, 213] on span "Добавить Todo" at bounding box center [277, 213] width 21 height 4
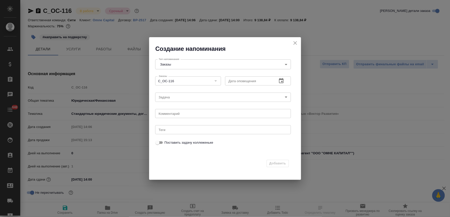
click at [282, 82] on icon "button" at bounding box center [281, 80] width 5 height 5
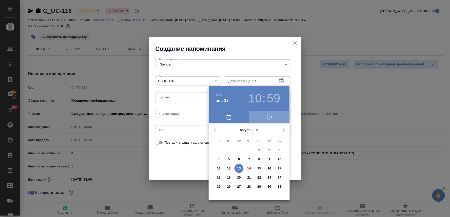
click at [271, 115] on icon "button" at bounding box center [270, 117] width 6 height 6
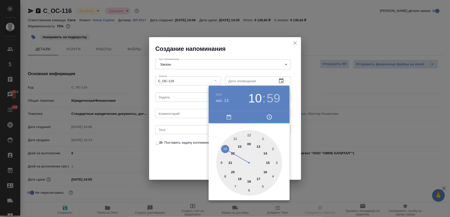
click at [266, 154] on div at bounding box center [249, 163] width 66 height 66
click at [249, 133] on div at bounding box center [249, 163] width 66 height 66
type input "[DATE] 14:00"
click at [199, 158] on div at bounding box center [225, 108] width 450 height 217
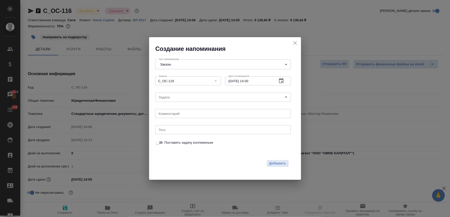
click at [177, 97] on body "🙏 .cls-1 fill:#fff; AWATERA Lyamina Nadezhda Клиенты Спецификации Заказы 13279 …" at bounding box center [225, 108] width 450 height 217
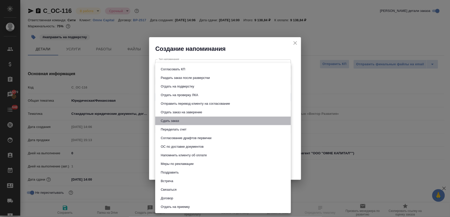
click at [181, 121] on li "Сдать заказ" at bounding box center [223, 121] width 136 height 9
type input "Сдать заказ"
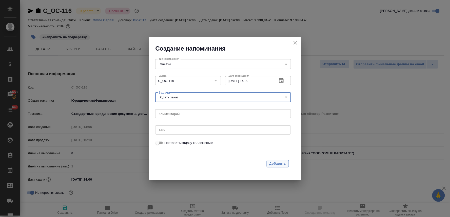
click at [280, 164] on span "Добавить" at bounding box center [278, 164] width 17 height 6
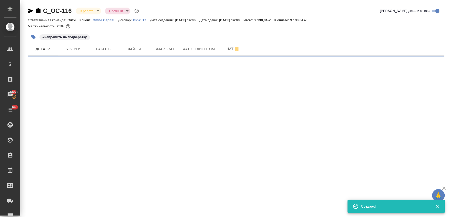
select select "RU"
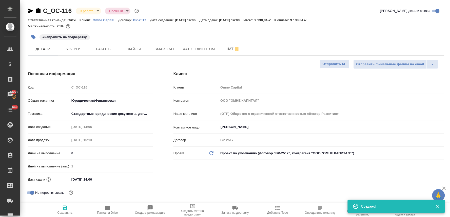
type textarea "x"
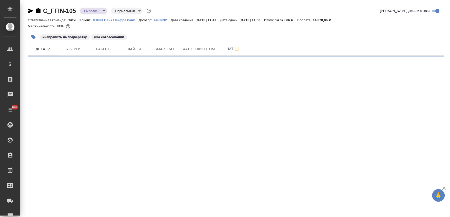
select select "RU"
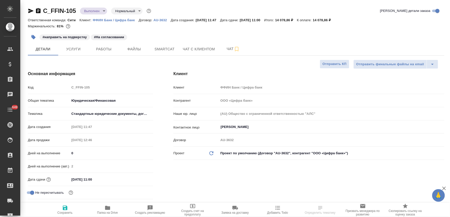
type textarea "x"
click at [105, 52] on span "Работы" at bounding box center [104, 49] width 24 height 6
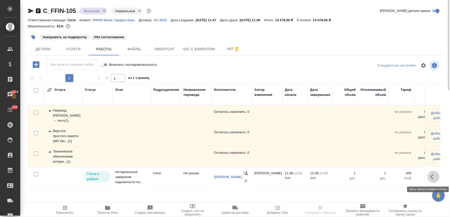
click at [432, 181] on button "button" at bounding box center [434, 177] width 12 height 12
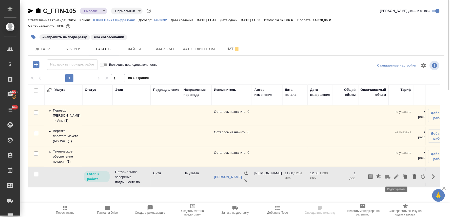
click at [396, 178] on icon "button" at bounding box center [396, 177] width 5 height 5
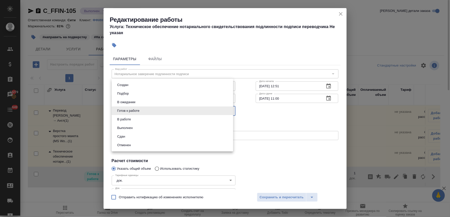
click at [183, 110] on body "🙏 .cls-1 fill:#fff; AWATERA [PERSON_NAME] Спецификации Заказы 13279 Чаты 649 To…" at bounding box center [225, 108] width 450 height 217
click at [193, 136] on li "Сдан" at bounding box center [173, 136] width 122 height 9
type input "closed"
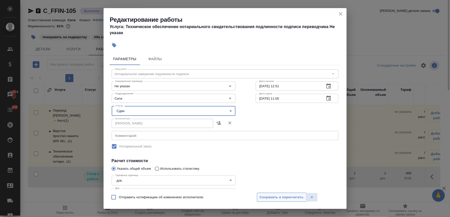
click at [282, 194] on button "Сохранить и пересчитать" at bounding box center [282, 197] width 50 height 9
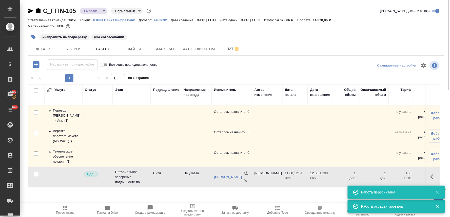
click at [66, 212] on span "Пересчитать" at bounding box center [65, 213] width 18 height 4
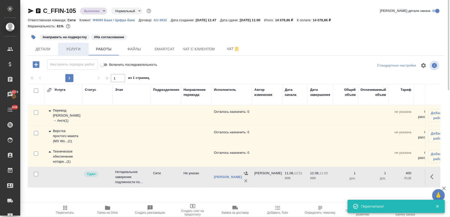
click at [72, 48] on span "Услуги" at bounding box center [73, 49] width 24 height 6
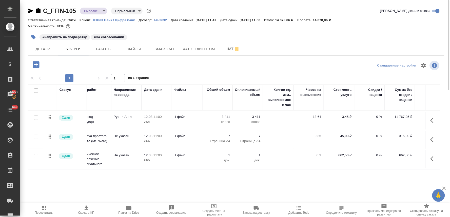
scroll to position [0, 64]
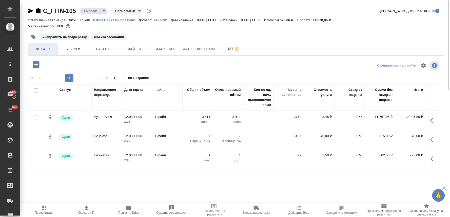
click at [45, 53] on button "Детали" at bounding box center [43, 49] width 30 height 13
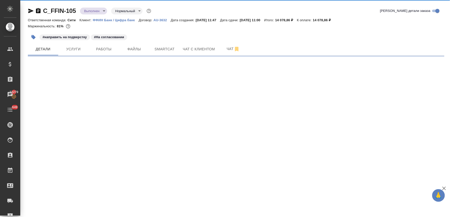
select select "RU"
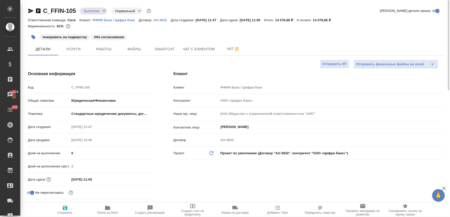
type textarea "x"
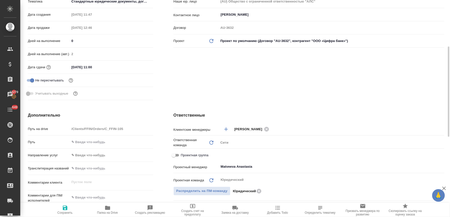
scroll to position [141, 0]
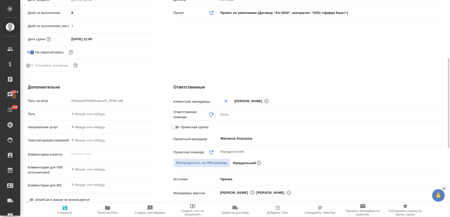
click at [188, 125] on span "Проектная группа" at bounding box center [195, 127] width 28 height 5
click at [183, 125] on input "Проектная группа" at bounding box center [174, 127] width 18 height 6
checkbox input "true"
type textarea "x"
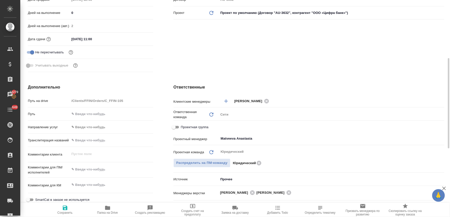
type textarea "x"
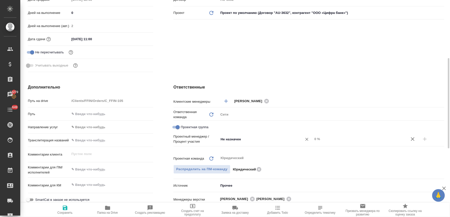
click at [232, 138] on input "Не назначен" at bounding box center [257, 139] width 74 height 6
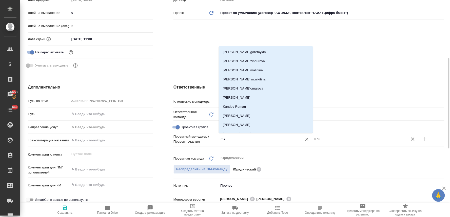
type input "mat"
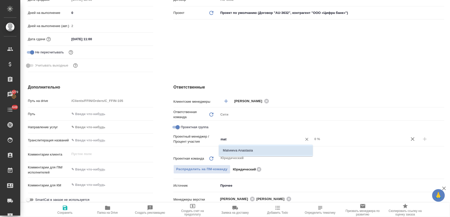
click at [235, 153] on li "Matveeva Anastasia" at bounding box center [266, 150] width 94 height 9
type textarea "x"
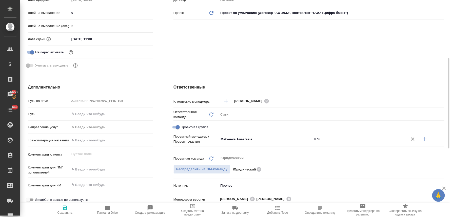
click at [424, 138] on icon "button" at bounding box center [425, 139] width 6 height 6
type textarea "x"
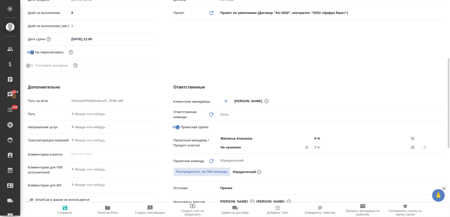
click at [244, 145] on input "Не назначен" at bounding box center [257, 148] width 74 height 6
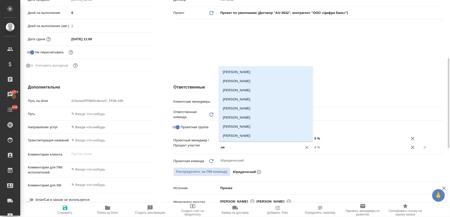
type input "лям"
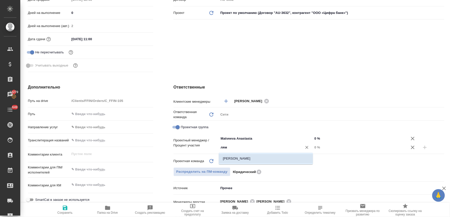
click at [253, 161] on li "[PERSON_NAME]" at bounding box center [266, 158] width 94 height 9
type textarea "x"
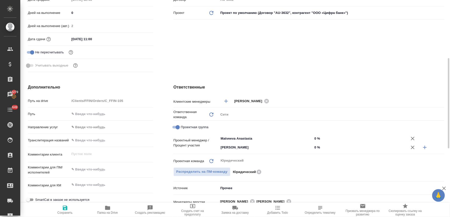
click at [316, 145] on input "0 %" at bounding box center [360, 147] width 94 height 7
type textarea "x"
type input "6 %"
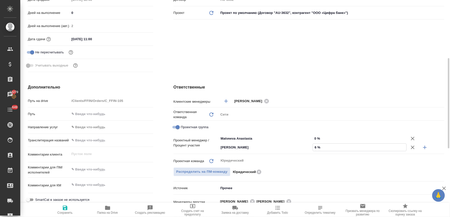
type textarea "x"
type input "6 %"
click at [317, 136] on input "0 %" at bounding box center [360, 138] width 94 height 7
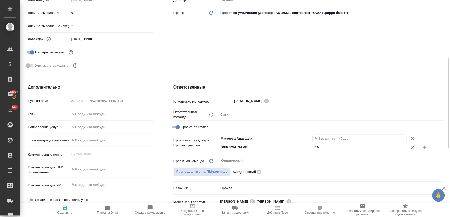
type textarea "x"
type input "9 %"
type textarea "x"
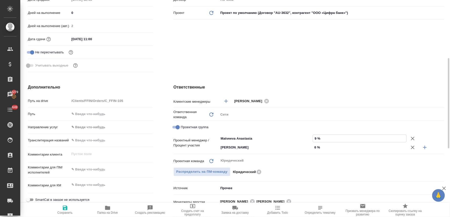
type textarea "x"
type input "94 %"
type textarea "x"
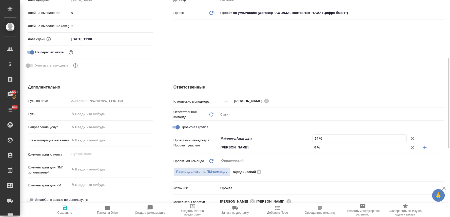
type textarea "x"
type input "94 %"
click at [66, 213] on span "Сохранить" at bounding box center [65, 213] width 15 height 4
type textarea "x"
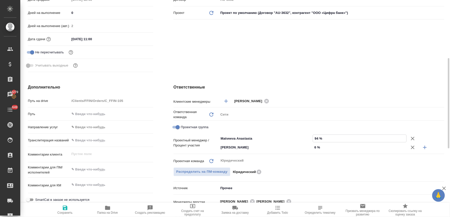
type textarea "x"
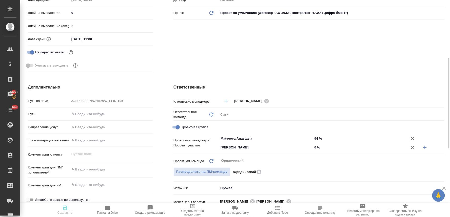
type textarea "x"
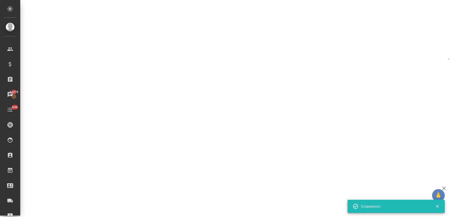
select select "RU"
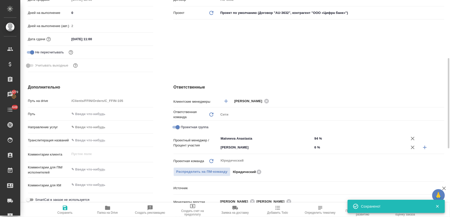
type textarea "x"
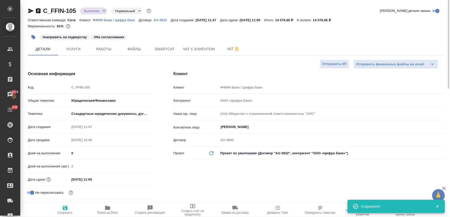
click at [95, 11] on body "🙏 .cls-1 fill:#fff; AWATERA Lyamina Nadezhda Клиенты Спецификации Заказы 13279 …" at bounding box center [225, 108] width 450 height 217
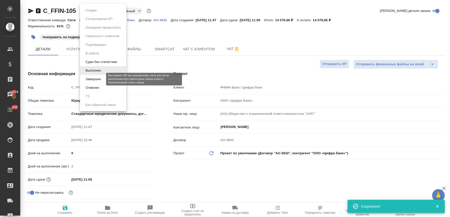
click at [99, 79] on button "Завершен" at bounding box center [93, 80] width 18 height 6
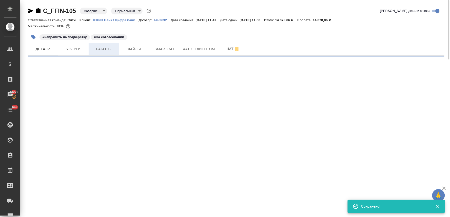
select select "RU"
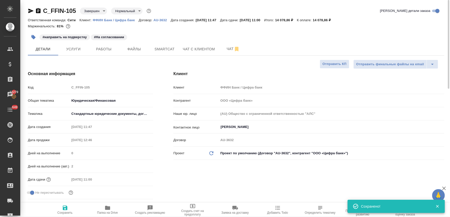
type textarea "x"
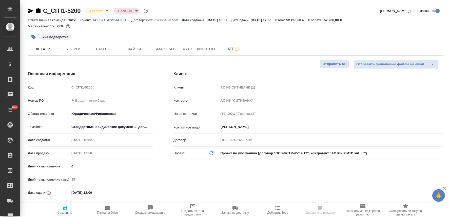
select select "RU"
click at [280, 209] on icon "button" at bounding box center [278, 208] width 6 height 6
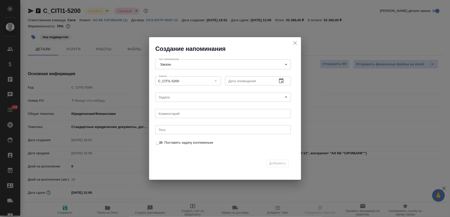
click at [282, 83] on icon "button" at bounding box center [281, 80] width 5 height 5
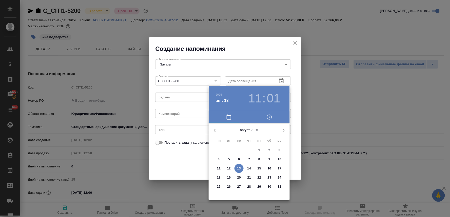
click at [271, 117] on icon "button" at bounding box center [270, 117] width 6 height 6
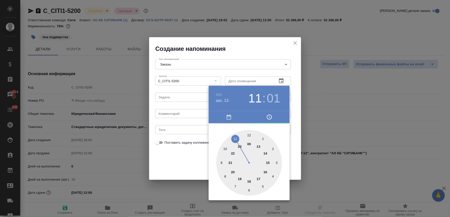
click at [250, 134] on div at bounding box center [249, 163] width 66 height 66
click at [248, 134] on div at bounding box center [249, 163] width 66 height 66
type input "13.08.2025 12:00"
click at [177, 170] on div at bounding box center [225, 108] width 450 height 217
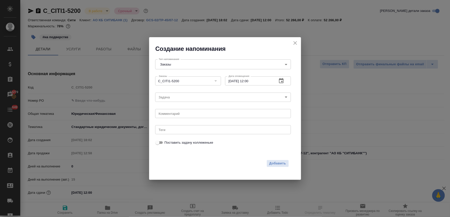
click at [167, 97] on body "🙏 .cls-1 fill:#fff; AWATERA Lyamina Nadezhda Клиенты Спецификации Заказы 13279 …" at bounding box center [225, 108] width 450 height 217
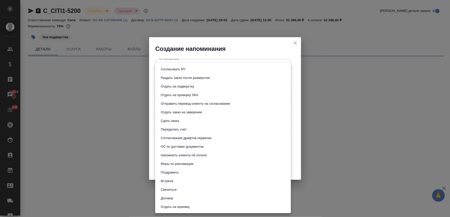
click at [179, 122] on button "Сдать заказ" at bounding box center [169, 121] width 21 height 6
type input "Сдать заказ"
select select "RU"
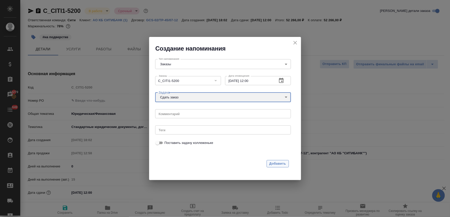
type textarea "x"
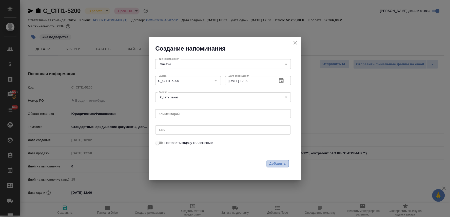
click at [279, 164] on span "Добавить" at bounding box center [278, 164] width 17 height 6
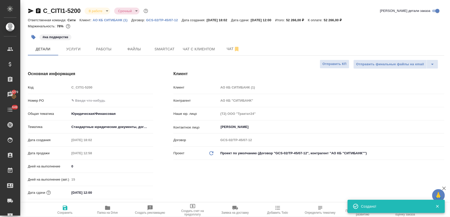
type textarea "x"
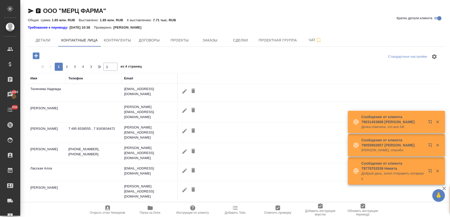
select select "RU"
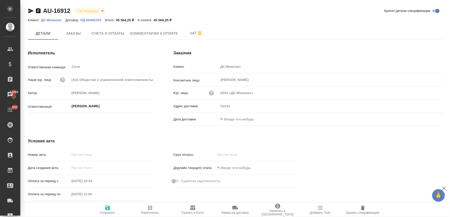
click at [277, 209] on icon "button" at bounding box center [277, 206] width 5 height 5
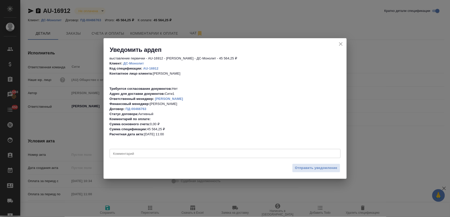
click at [207, 154] on textarea at bounding box center [225, 154] width 224 height 4
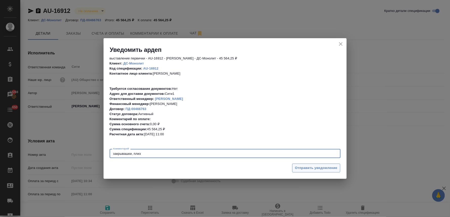
type textarea "закрывашки, плиз"
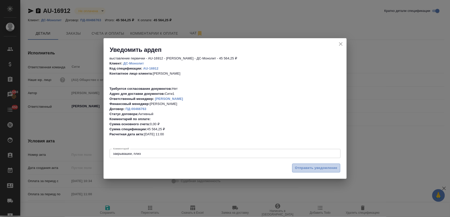
click at [308, 168] on span "Отправить уведомление" at bounding box center [316, 168] width 43 height 6
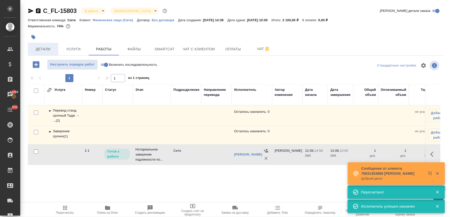
click at [53, 48] on span "Детали" at bounding box center [43, 49] width 24 height 6
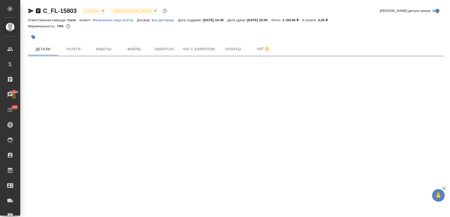
select select "RU"
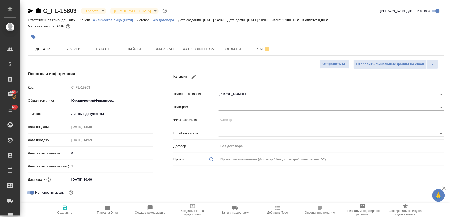
type textarea "x"
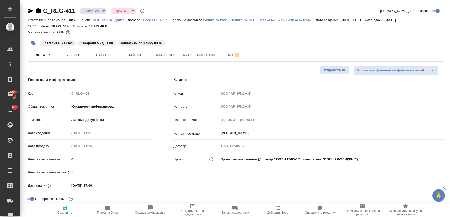
select select "RU"
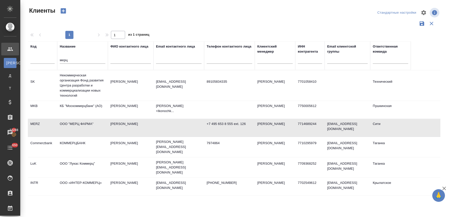
select select "RU"
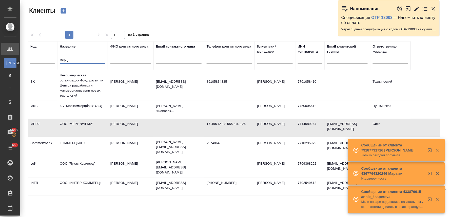
drag, startPoint x: 67, startPoint y: 60, endPoint x: 49, endPoint y: 59, distance: 17.3
click at [50, 59] on tr "Код Название мерц ФИО контактного лица Email контактного лица Телефон контактно…" at bounding box center [219, 55] width 383 height 29
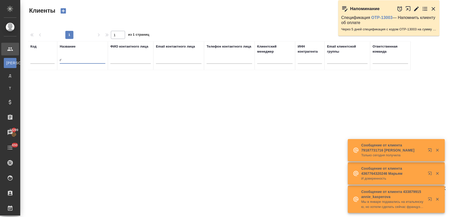
type input "r"
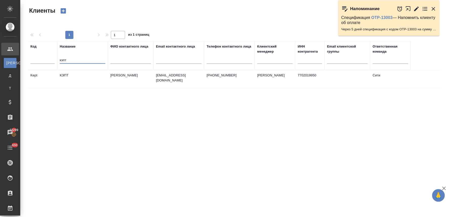
type input "кэпт"
click at [434, 8] on icon "button" at bounding box center [434, 9] width 4 height 4
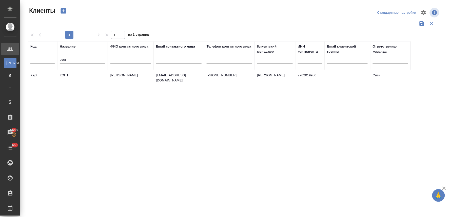
click at [121, 76] on td "[PERSON_NAME]" at bounding box center [131, 79] width 46 height 18
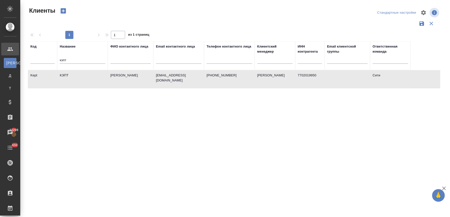
click at [121, 76] on td "[PERSON_NAME]" at bounding box center [131, 79] width 46 height 18
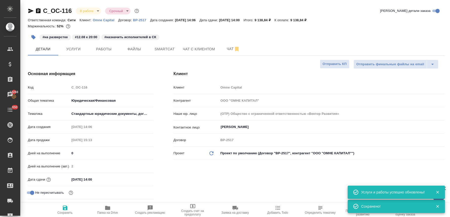
select select "RU"
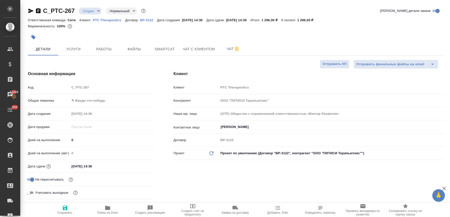
select select "RU"
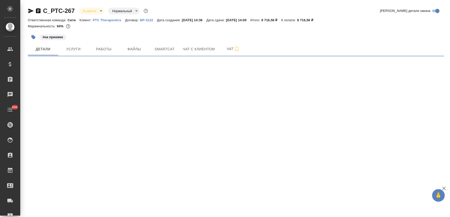
select select "RU"
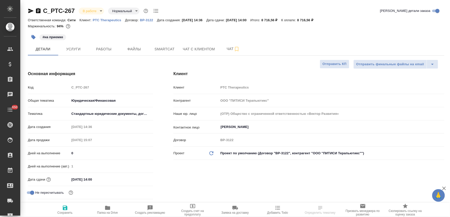
type textarea "x"
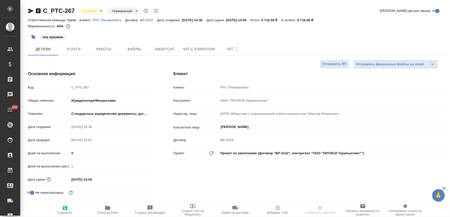
type textarea "x"
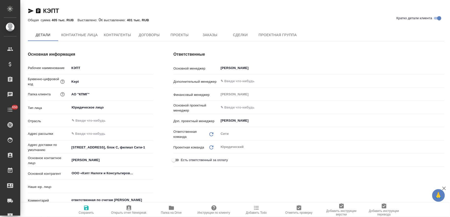
type input "(МБ) ООО "Монблан""
click at [211, 35] on span "Заказы" at bounding box center [210, 35] width 24 height 6
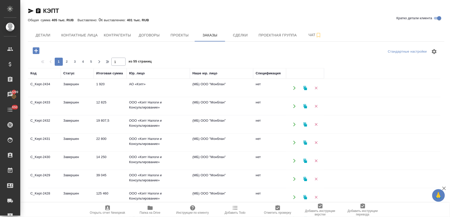
click at [36, 49] on icon "button" at bounding box center [36, 50] width 9 height 9
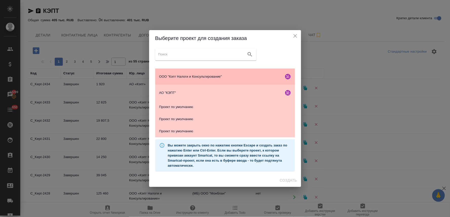
click at [196, 76] on span "ООО "Кэпт Налоги и Консультирование"" at bounding box center [220, 76] width 123 height 5
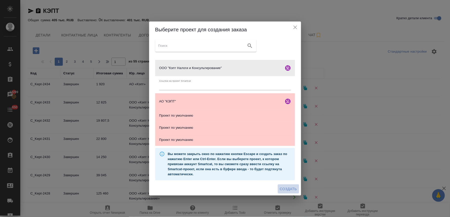
click at [288, 187] on span "Создать" at bounding box center [288, 189] width 17 height 6
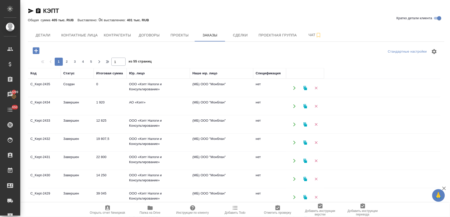
click at [70, 85] on td "Создан" at bounding box center [77, 88] width 33 height 18
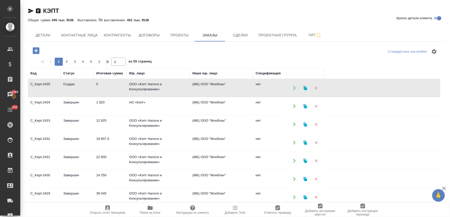
click at [70, 85] on td "Создан" at bounding box center [77, 88] width 33 height 18
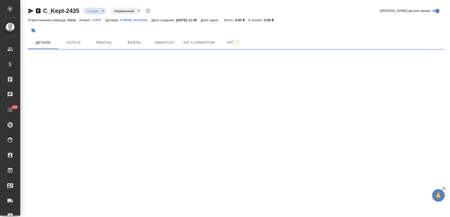
select select "RU"
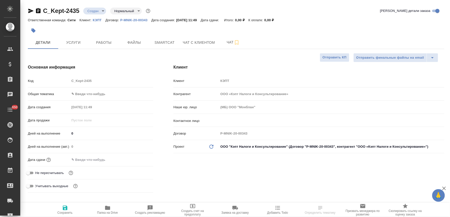
type textarea "x"
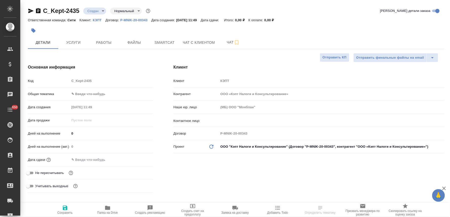
type textarea "x"
click at [50, 174] on span "Не пересчитывать" at bounding box center [49, 173] width 29 height 5
click at [37, 174] on input "Не пересчитывать" at bounding box center [28, 173] width 18 height 6
checkbox input "true"
type textarea "x"
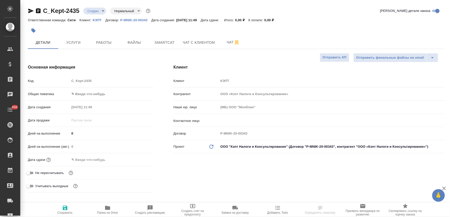
type textarea "x"
click at [92, 158] on input "text" at bounding box center [92, 159] width 44 height 7
click at [138, 161] on icon "button" at bounding box center [139, 160] width 6 height 6
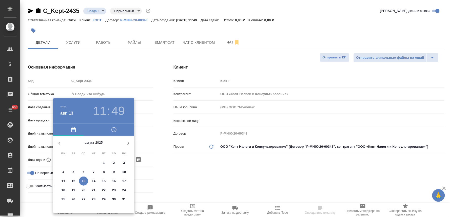
click at [93, 179] on p "14" at bounding box center [94, 181] width 4 height 5
type input "[DATE] 11:49"
type textarea "x"
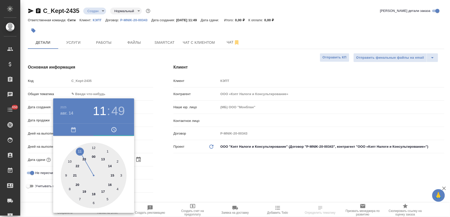
click at [177, 169] on div at bounding box center [225, 108] width 450 height 217
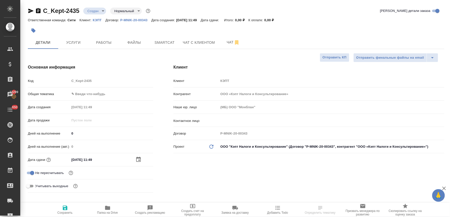
click at [67, 208] on icon "button" at bounding box center [65, 208] width 5 height 5
type textarea "x"
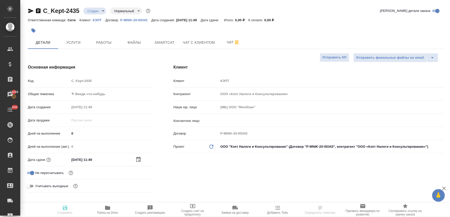
type textarea "x"
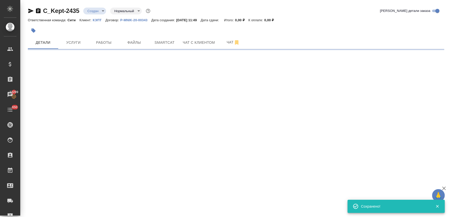
select select "RU"
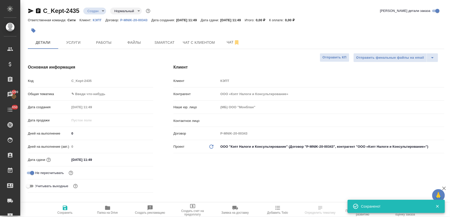
type textarea "x"
click at [222, 120] on input "text" at bounding box center [323, 121] width 206 height 6
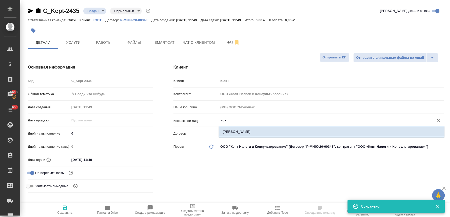
click at [240, 134] on li "[PERSON_NAME]" at bounding box center [332, 131] width 226 height 9
type input "[PERSON_NAME]"
type textarea "x"
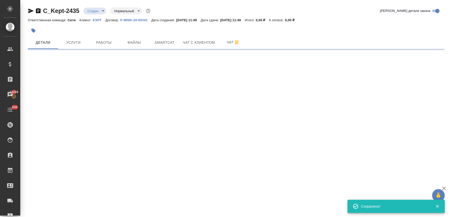
click at [63, 214] on div ".cls-1 fill:#fff; AWATERA [PERSON_NAME] Спецификации Заказы 13299 Чаты 650 Todo…" at bounding box center [225, 108] width 450 height 217
select select "RU"
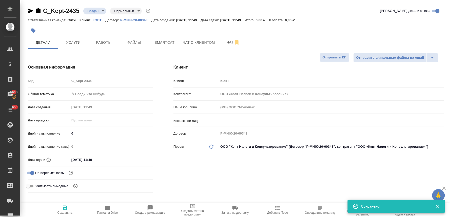
type textarea "x"
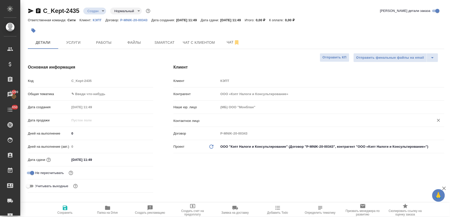
click at [237, 118] on input "text" at bounding box center [323, 121] width 206 height 6
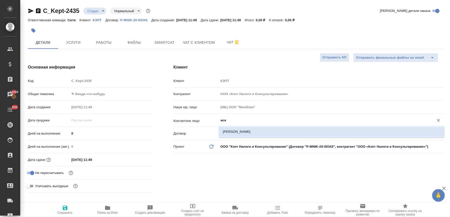
click at [237, 131] on li "[PERSON_NAME]" at bounding box center [332, 131] width 226 height 9
type input "[PERSON_NAME]"
type textarea "x"
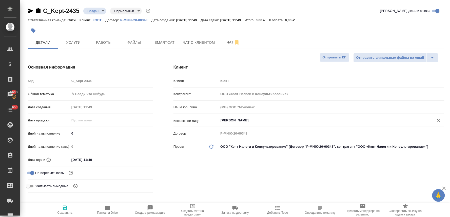
type input "[PERSON_NAME]"
drag, startPoint x: 65, startPoint y: 209, endPoint x: 68, endPoint y: 201, distance: 8.7
click at [65, 209] on icon "button" at bounding box center [65, 208] width 6 height 6
type textarea "x"
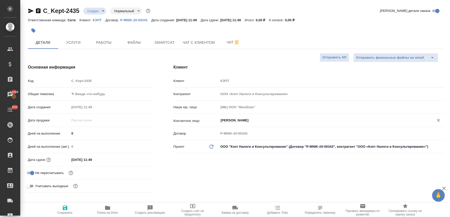
type textarea "x"
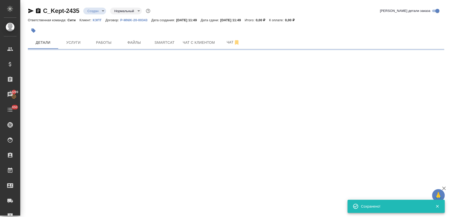
select select "RU"
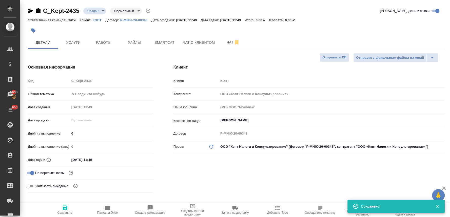
type textarea "x"
click at [68, 83] on div "Код C_Kept-2435" at bounding box center [90, 81] width 125 height 9
type textarea "x"
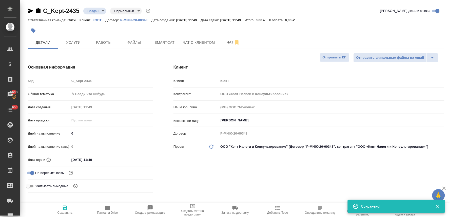
type textarea "x"
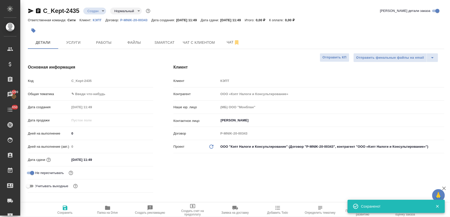
type textarea "x"
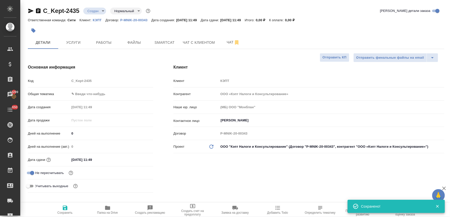
type textarea "x"
click at [397, 35] on div at bounding box center [236, 30] width 417 height 11
click at [108, 42] on span "Работы" at bounding box center [104, 43] width 24 height 6
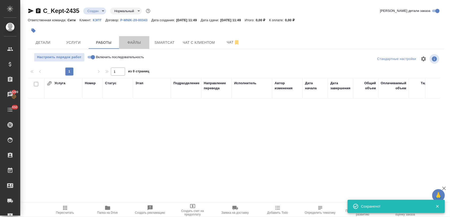
click at [130, 42] on span "Файлы" at bounding box center [134, 43] width 24 height 6
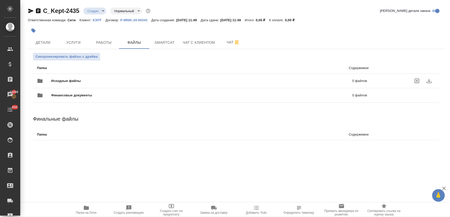
click at [416, 81] on icon "uploadFiles" at bounding box center [417, 81] width 5 height 5
click at [0, 0] on input "uploadFiles" at bounding box center [0, 0] width 0 height 0
click at [49, 41] on span "Детали" at bounding box center [43, 43] width 24 height 6
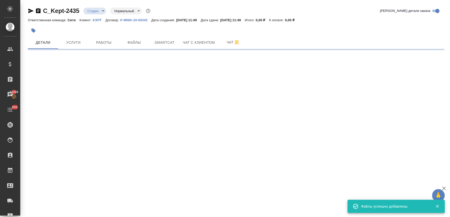
select select "RU"
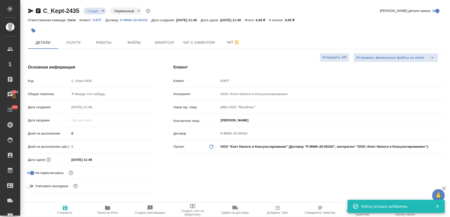
type textarea "x"
click at [102, 159] on input "14.08.2025 11:49" at bounding box center [92, 159] width 44 height 7
click at [136, 160] on icon "button" at bounding box center [138, 159] width 5 height 5
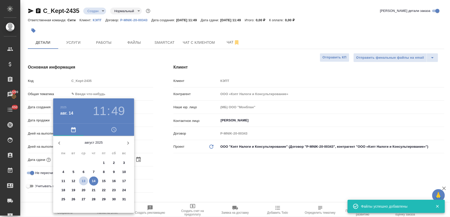
click at [83, 180] on p "13" at bounding box center [84, 181] width 4 height 5
type input "13.08.2025 11:49"
type textarea "x"
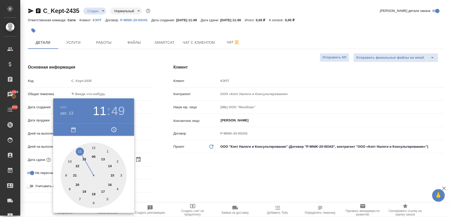
click at [94, 148] on div at bounding box center [94, 176] width 66 height 66
type input "13.08.2025 12:49"
type textarea "x"
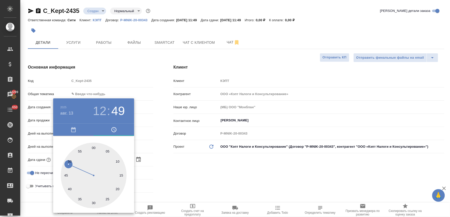
click at [108, 151] on div at bounding box center [94, 176] width 66 height 66
type input "13.08.2025 12:05"
type textarea "x"
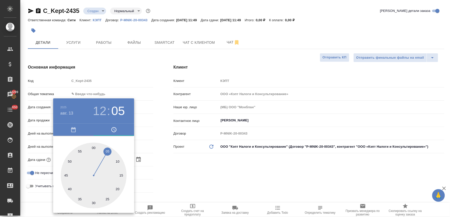
click at [193, 170] on div at bounding box center [225, 108] width 450 height 217
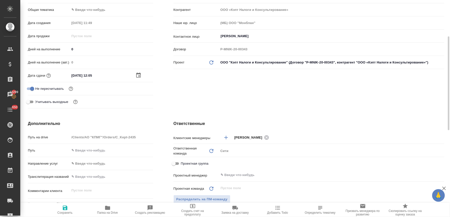
scroll to position [141, 0]
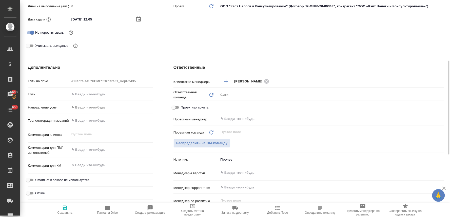
type textarea "x"
click at [93, 151] on textarea at bounding box center [111, 150] width 83 height 9
type textarea "x"
type textarea "п"
type textarea "x"
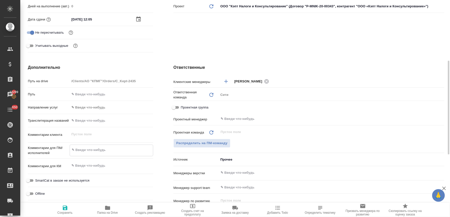
type textarea "x"
type textarea "по"
type textarea "x"
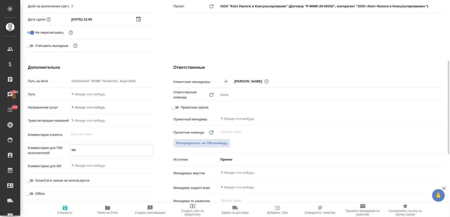
type textarea "x"
type textarea "пос"
type textarea "x"
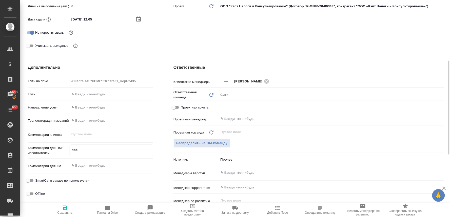
type textarea "посч"
type textarea "x"
type textarea "посчи"
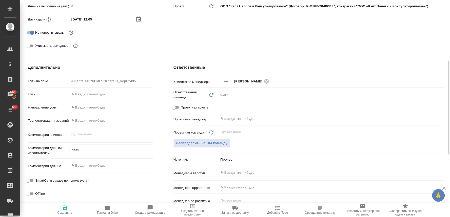
type textarea "x"
type textarea "посчит"
type textarea "x"
type textarea "посчита"
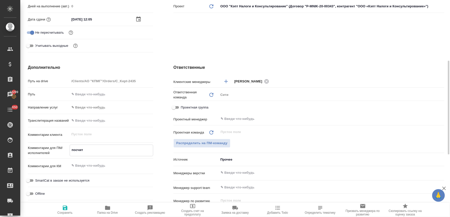
type textarea "x"
type textarea "посчитай"
type textarea "x"
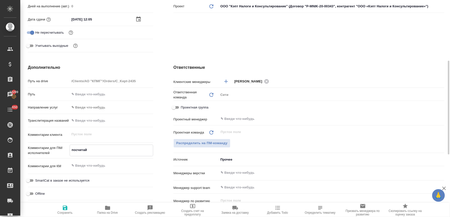
type textarea "x"
type textarea "посчитайт"
type textarea "x"
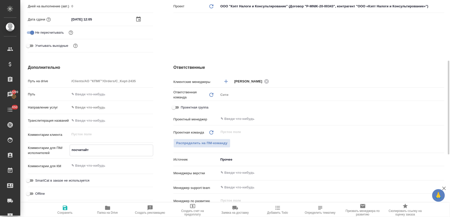
type textarea "x"
type textarea "посчитайте"
type textarea "x"
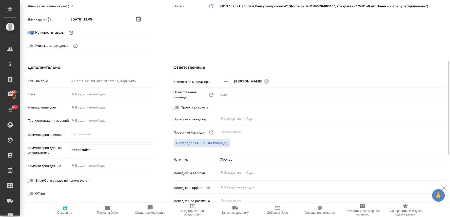
type textarea "посчитайте"
type textarea "x"
type textarea "посчитайте в"
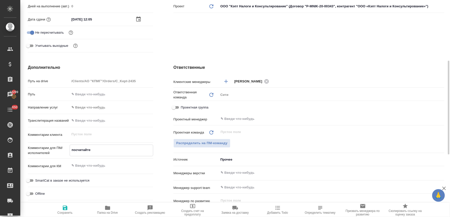
type textarea "x"
type textarea "посчитайте ве"
type textarea "x"
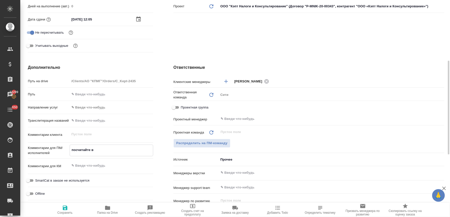
type textarea "x"
type textarea "посчитайте вер"
type textarea "x"
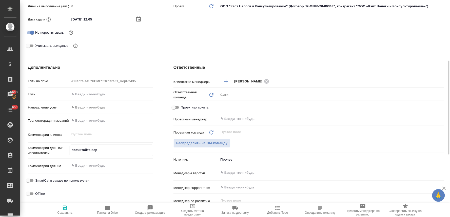
type textarea "x"
type textarea "посчитайте верс"
type textarea "x"
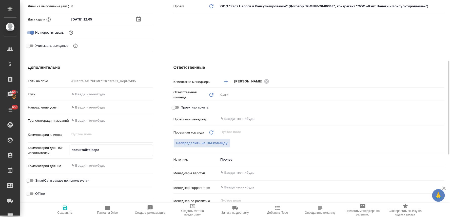
type textarea "посчитайте верст"
type textarea "x"
type textarea "посчитайте верстк"
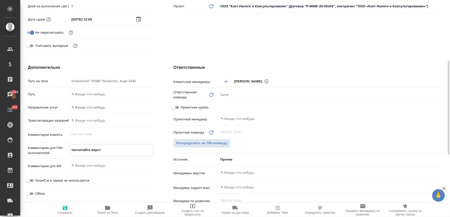
type textarea "x"
type textarea "посчитайте верстку"
type textarea "x"
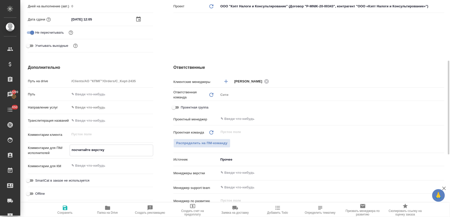
type textarea "x"
type textarea "посчитайте верстку,"
type textarea "x"
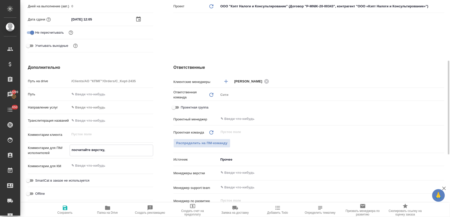
type textarea "x"
type textarea "посчитайте верстку,"
type textarea "x"
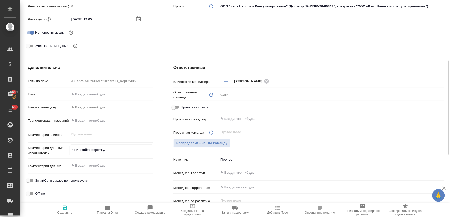
type textarea "посчитайте верстку, п"
type textarea "x"
type textarea "посчитайте верстку, по"
type textarea "x"
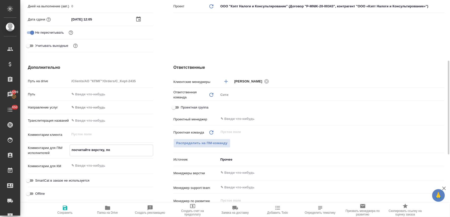
type textarea "x"
type textarea "посчитайте верстку, пож"
type textarea "x"
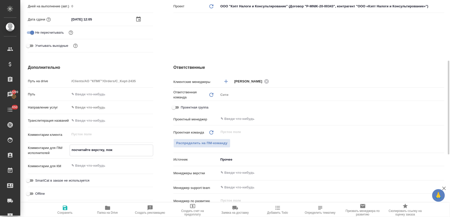
type textarea "x"
type textarea "посчитайте верстку, пожа"
type textarea "x"
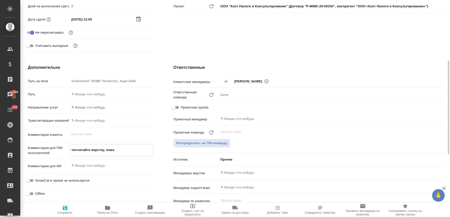
type textarea "x"
type textarea "посчитайте верстку, пожал"
type textarea "x"
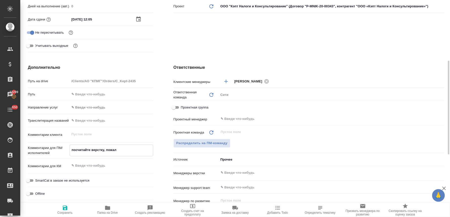
type textarea "посчитайте верстку, пожалу"
type textarea "x"
type textarea "посчитайте верстку, пожалуй"
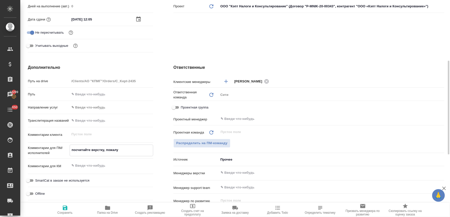
type textarea "x"
type textarea "посчитайте верстку, пожалуйс"
type textarea "x"
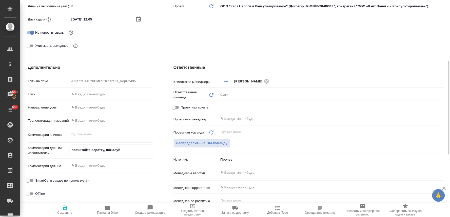
type textarea "x"
type textarea "посчитайте верстку, пожалуйст"
type textarea "x"
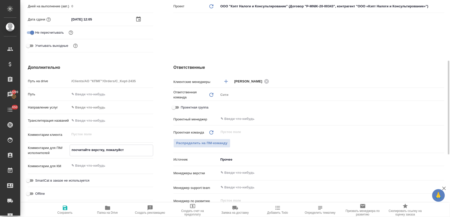
type textarea "x"
type textarea "посчитайте верстку, пожалуйста"
type textarea "x"
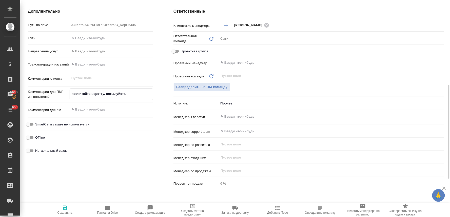
type textarea "посчитайте верстку, пожалуйста"
type textarea "x"
click at [56, 150] on span "Нотариальный заказ" at bounding box center [51, 150] width 32 height 5
click at [37, 150] on input "Нотариальный заказ" at bounding box center [28, 150] width 18 height 6
checkbox input "true"
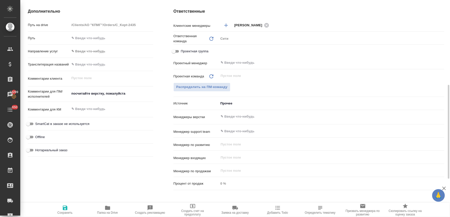
type textarea "x"
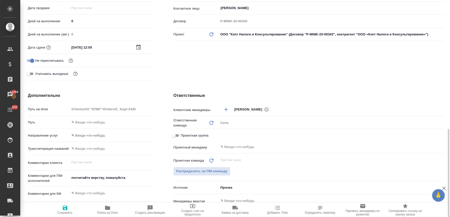
scroll to position [169, 0]
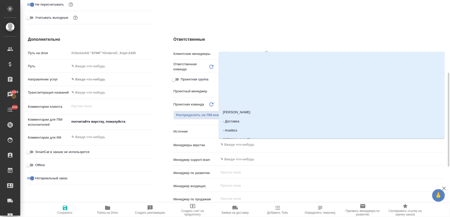
click at [241, 145] on input "text" at bounding box center [323, 145] width 206 height 6
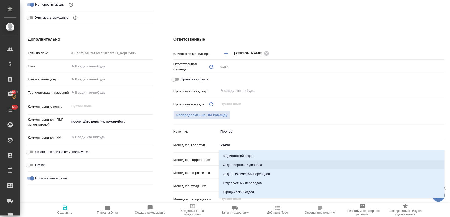
click at [256, 166] on li "Отдел верстки и дизайна" at bounding box center [332, 165] width 226 height 9
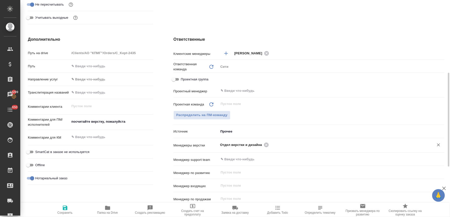
click at [60, 207] on span "Сохранить" at bounding box center [65, 210] width 36 height 10
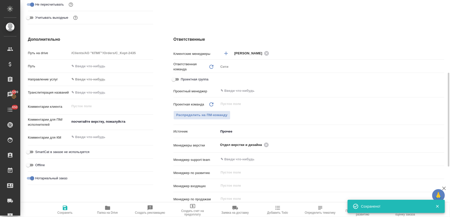
scroll to position [0, 0]
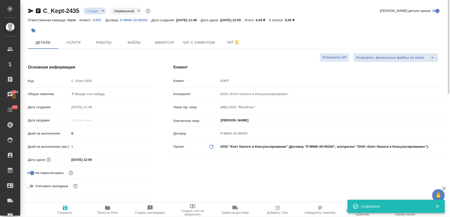
click at [96, 12] on body "🙏 .cls-1 fill:#fff; AWATERA Lyamina Nadezhda Клиенты Спецификации Заказы 13299 …" at bounding box center [225, 108] width 450 height 217
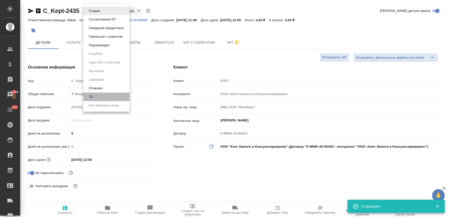
click at [102, 99] on li "ТЗ" at bounding box center [106, 97] width 46 height 9
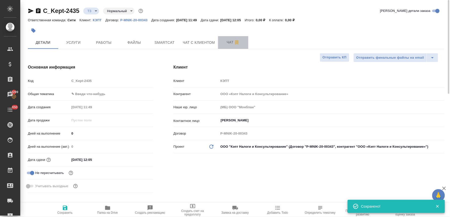
click at [228, 41] on span "Чат" at bounding box center [233, 42] width 24 height 6
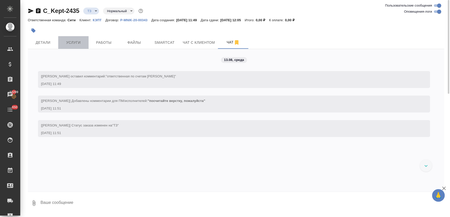
click at [77, 41] on span "Услуги" at bounding box center [73, 43] width 24 height 6
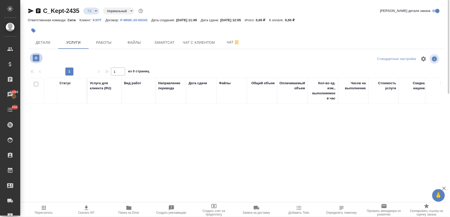
click at [35, 60] on icon "button" at bounding box center [36, 58] width 7 height 7
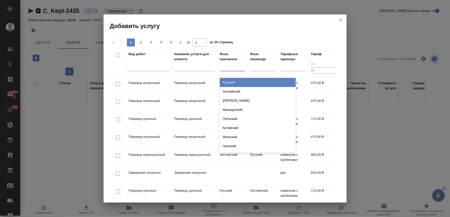
click at [234, 66] on div at bounding box center [232, 66] width 25 height 7
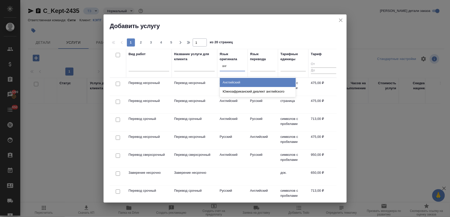
click at [229, 83] on div "Английский" at bounding box center [258, 82] width 76 height 9
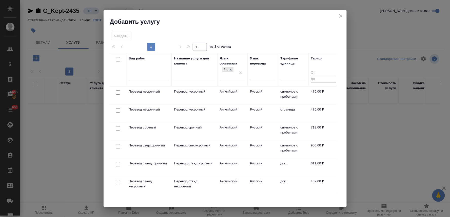
click at [118, 94] on input "checkbox" at bounding box center [118, 92] width 4 height 4
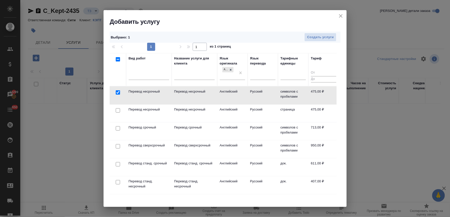
click at [119, 128] on input "checkbox" at bounding box center [118, 128] width 4 height 4
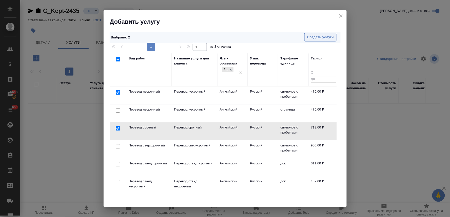
click at [325, 38] on span "Создать услуги" at bounding box center [320, 37] width 27 height 6
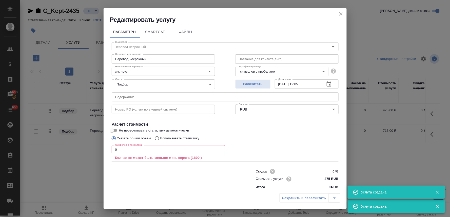
click at [138, 95] on input "text" at bounding box center [225, 96] width 227 height 9
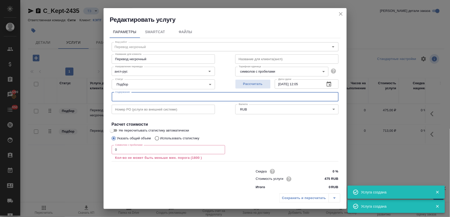
paste input "Essar - SBM email"
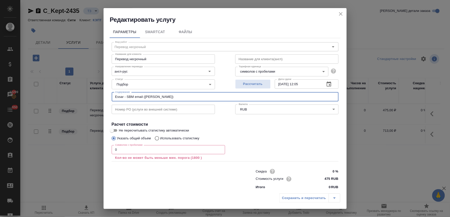
drag, startPoint x: 126, startPoint y: 153, endPoint x: 101, endPoint y: 153, distance: 25.1
click at [101, 153] on div "Редактировать услугу Параметры SmartCat Файлы Вид работ Перевод несрочный Вид р…" at bounding box center [225, 108] width 450 height 217
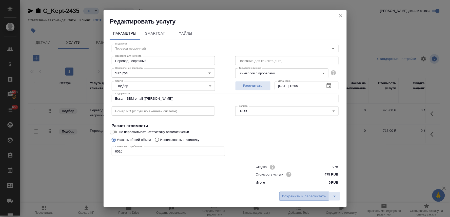
click at [305, 195] on span "Сохранить и пересчитать" at bounding box center [304, 197] width 44 height 6
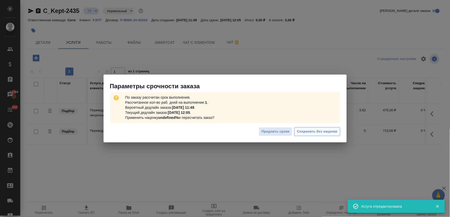
click at [322, 132] on span "Сохранить без наценки" at bounding box center [317, 132] width 40 height 6
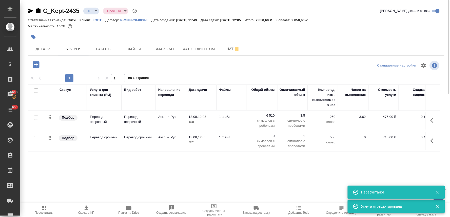
click at [273, 135] on p "0" at bounding box center [262, 136] width 25 height 5
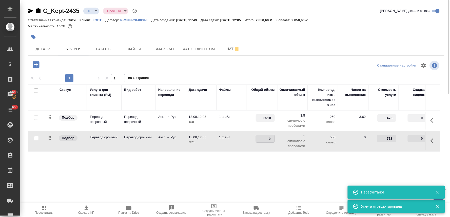
drag, startPoint x: 269, startPoint y: 139, endPoint x: 277, endPoint y: 138, distance: 7.9
click at [277, 130] on td "0" at bounding box center [262, 121] width 30 height 18
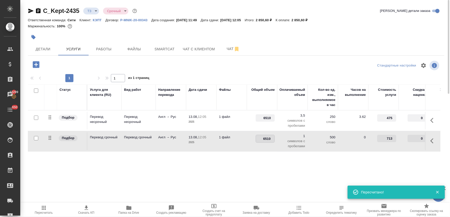
click at [282, 167] on div "Статус Услуга для клиента (RU) Вид работ Направление перевода Дата сдачи Файлы …" at bounding box center [234, 139] width 413 height 109
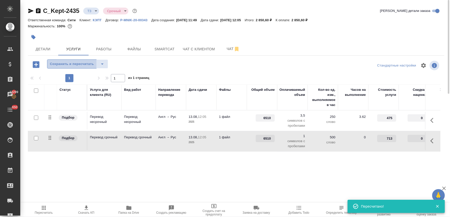
click at [86, 63] on span "Сохранить и пересчитать" at bounding box center [72, 64] width 44 height 6
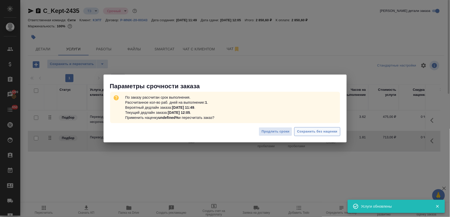
click at [303, 131] on span "Сохранить без наценки" at bounding box center [317, 132] width 40 height 6
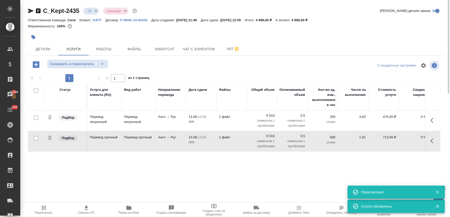
scroll to position [0, 64]
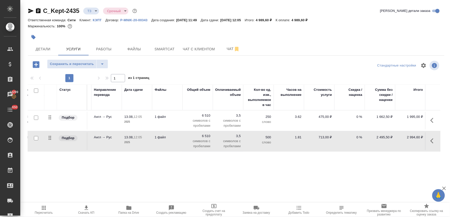
click at [38, 62] on icon "button" at bounding box center [36, 64] width 7 height 7
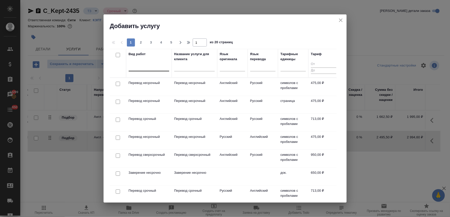
click at [136, 67] on div at bounding box center [149, 66] width 41 height 7
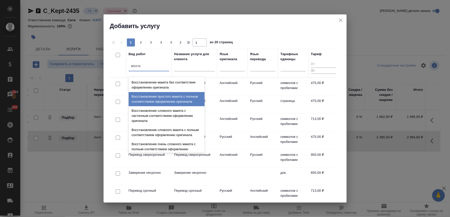
scroll to position [93, 0]
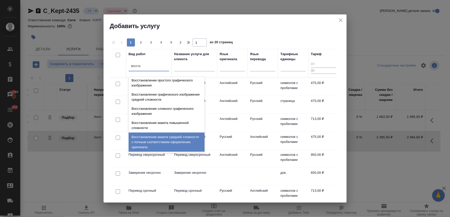
click at [159, 145] on div "Восстановление макета средней сложности с полным соответствием оформлению ориги…" at bounding box center [167, 142] width 76 height 19
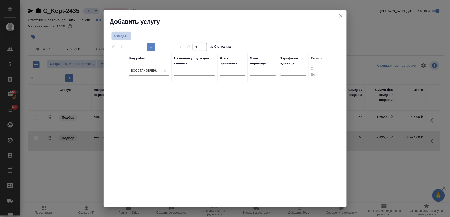
click at [123, 36] on span "Создать" at bounding box center [122, 36] width 14 height 6
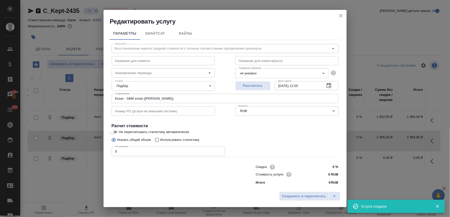
click at [339, 14] on icon "close" at bounding box center [341, 16] width 6 height 6
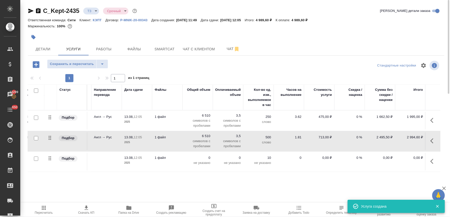
click at [434, 160] on icon "button" at bounding box center [434, 162] width 6 height 6
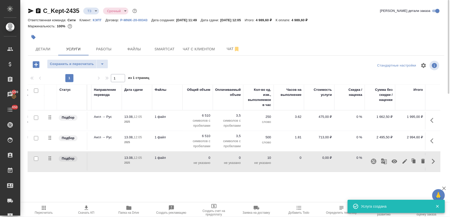
click at [395, 159] on icon "button" at bounding box center [395, 162] width 6 height 6
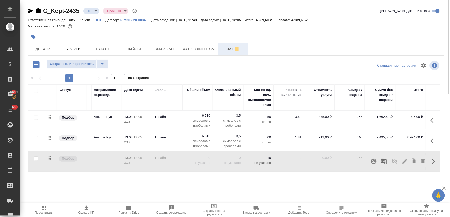
click at [230, 49] on span "Чат" at bounding box center [233, 49] width 24 height 6
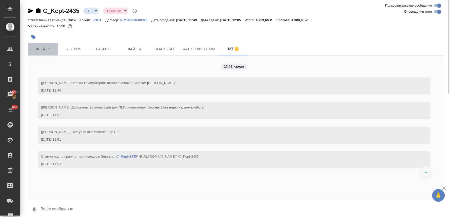
click at [44, 50] on span "Детали" at bounding box center [43, 49] width 24 height 6
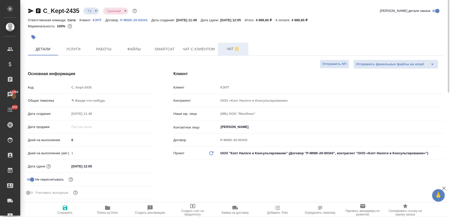
click at [226, 49] on span "Чат" at bounding box center [233, 49] width 24 height 6
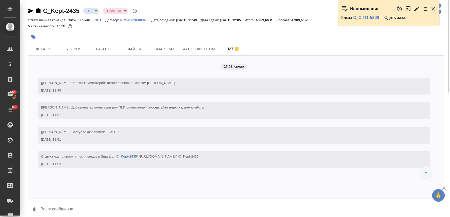
click at [420, 41] on div at bounding box center [236, 37] width 417 height 11
click at [42, 46] on span "Детали" at bounding box center [43, 49] width 24 height 6
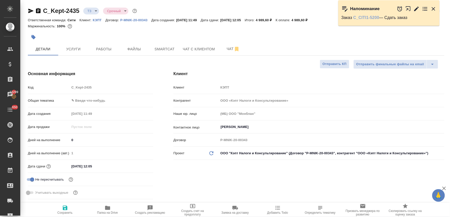
click at [372, 17] on link "C_CITI1-5200" at bounding box center [366, 17] width 26 height 4
click at [255, 177] on div "Клиент Клиент КЭПТ Контрагент ООО «Кэпт Налоги и Консультирование» Наше юр. лиц…" at bounding box center [308, 136] width 291 height 151
click at [433, 9] on icon "button" at bounding box center [434, 9] width 4 height 4
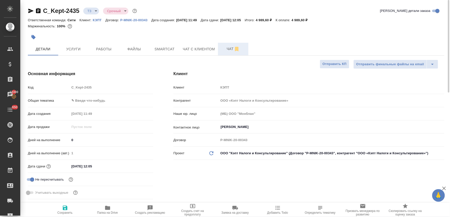
click at [230, 51] on span "Чат" at bounding box center [233, 49] width 24 height 6
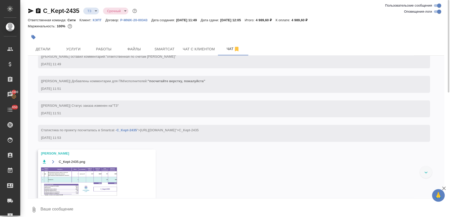
scroll to position [43, 0]
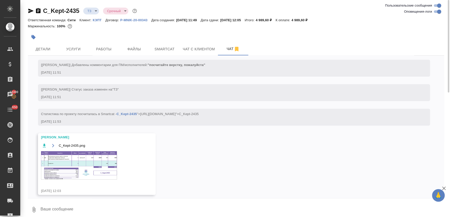
click at [89, 157] on img at bounding box center [79, 165] width 76 height 28
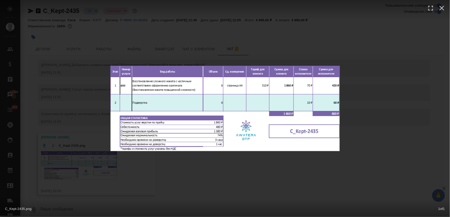
click at [213, 186] on div "C_Kept-2435.png 1 of 1" at bounding box center [225, 108] width 450 height 217
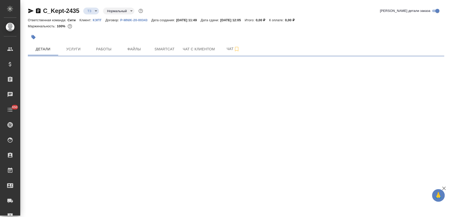
select select "RU"
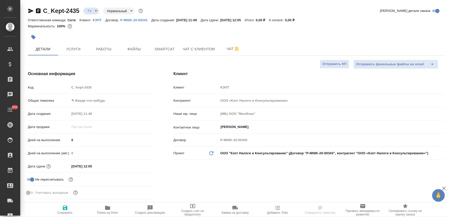
type textarea "x"
click at [64, 85] on div "Код C_Kept-2435" at bounding box center [90, 87] width 125 height 9
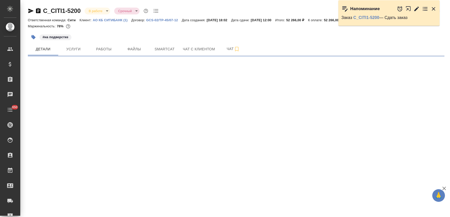
select select "RU"
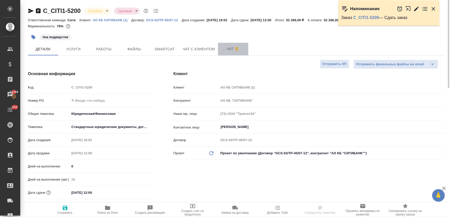
click at [226, 45] on button "Чат" at bounding box center [233, 49] width 30 height 13
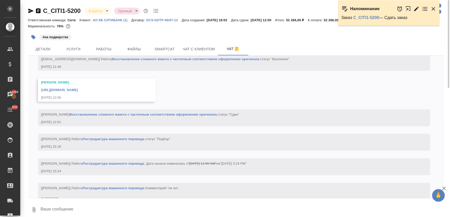
scroll to position [5429, 0]
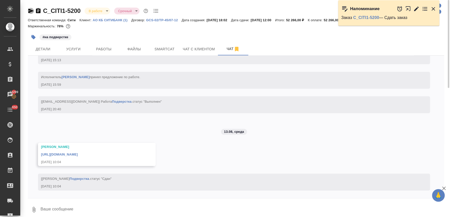
click at [31, 10] on icon "button" at bounding box center [30, 11] width 5 height 5
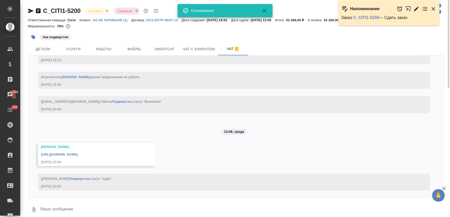
click at [410, 148] on div "15.07, вторник [Лямина Надежда] Клиент оставил комментарий: "ответственная по с…" at bounding box center [236, 127] width 417 height 143
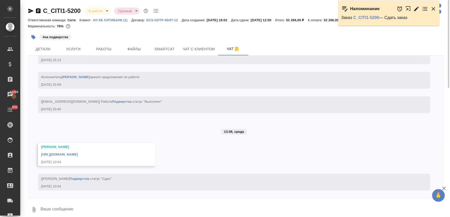
click at [78, 154] on link "https://drive.awatera.com/apps/files/files/9848540?dir=/Shares/%D0%90%D0%9E%20%…" at bounding box center [59, 155] width 37 height 4
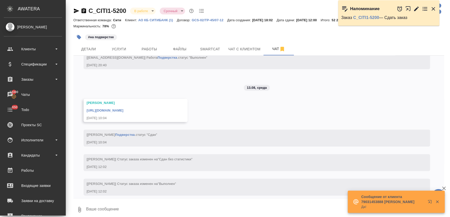
scroll to position [5478, 0]
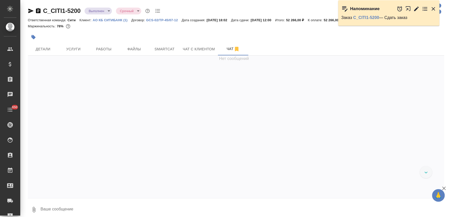
click at [99, 11] on body "🙏 .cls-1 fill:#fff; AWATERA [PERSON_NAME] Спецификации Заказы Чаты 650 Todo Про…" at bounding box center [225, 108] width 450 height 217
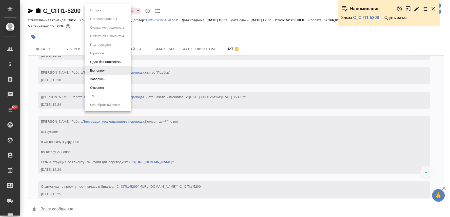
scroll to position [5453, 0]
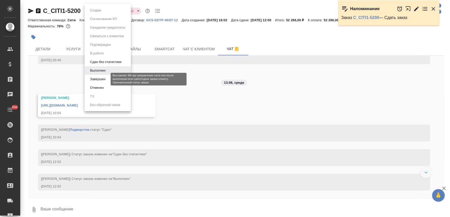
click at [103, 79] on button "Завершен" at bounding box center [98, 80] width 18 height 6
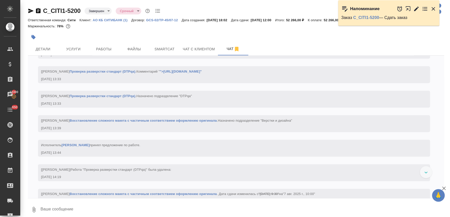
scroll to position [5194, 0]
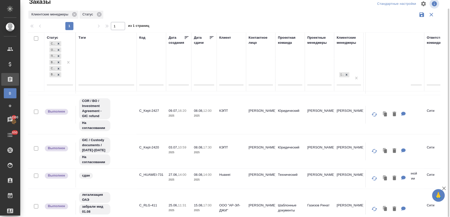
scroll to position [253, 0]
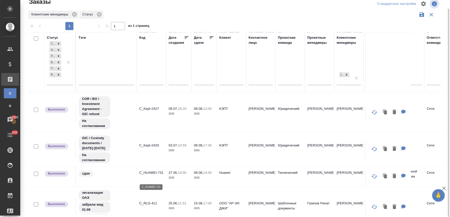
click at [158, 176] on p "C_HUAWEI-731" at bounding box center [151, 173] width 24 height 5
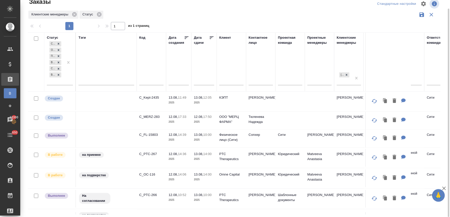
scroll to position [0, 0]
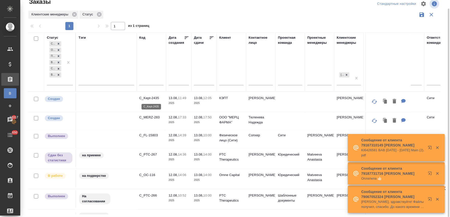
click at [151, 97] on p "C_Kept-2435" at bounding box center [151, 98] width 24 height 5
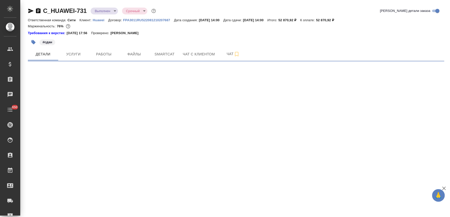
select select "RU"
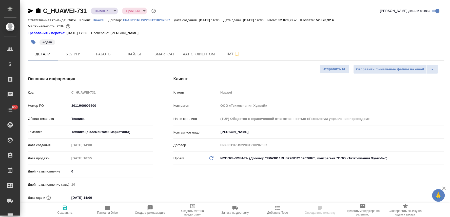
type textarea "x"
click at [98, 10] on body "🙏 .cls-1 fill:#fff; AWATERA Lyamina Nadezhda Клиенты Спецификации Заказы Чаты 6…" at bounding box center [225, 108] width 450 height 217
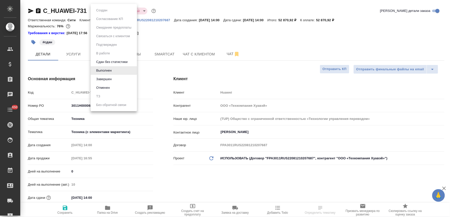
type textarea "x"
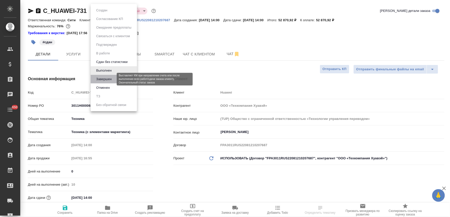
click at [106, 80] on button "Завершен" at bounding box center [104, 80] width 18 height 6
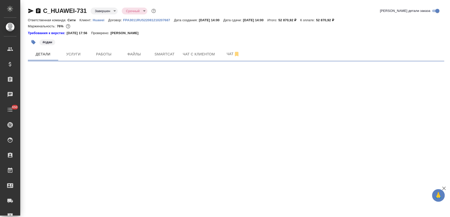
select select "RU"
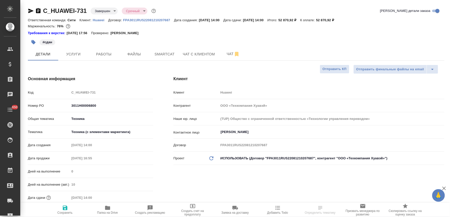
type textarea "x"
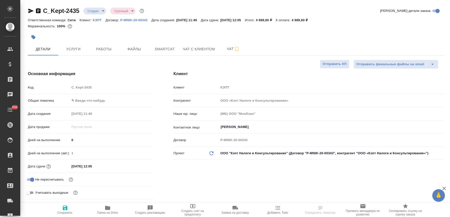
select select "RU"
click at [101, 101] on body "🙏 .cls-1 fill:#fff; AWATERA [PERSON_NAME] Спецификации Заказы Чаты 650 Todo Про…" at bounding box center [225, 108] width 450 height 217
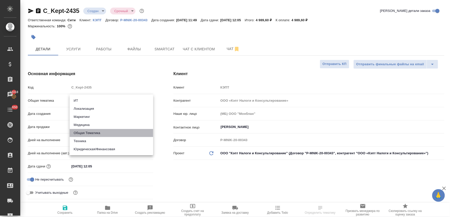
click at [99, 132] on li "Общая Тематика" at bounding box center [112, 133] width 84 height 8
type input "obtem"
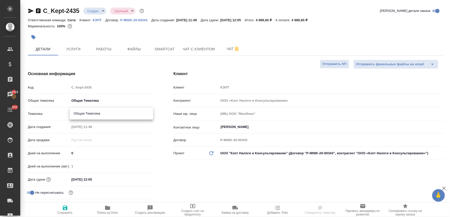
click at [91, 110] on body "🙏 .cls-1 fill:#fff; AWATERA [PERSON_NAME] Спецификации Заказы 13318 Чаты 650 To…" at bounding box center [225, 108] width 450 height 217
click at [96, 115] on li "Общая Тематика" at bounding box center [112, 114] width 84 height 8
type input "6012b1ca196b0e5c9229a120"
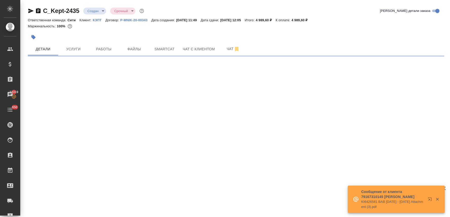
select select "RU"
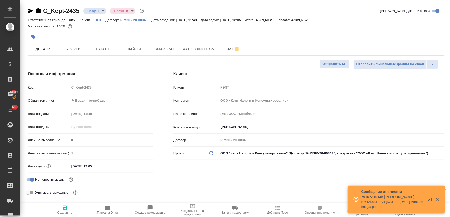
type textarea "x"
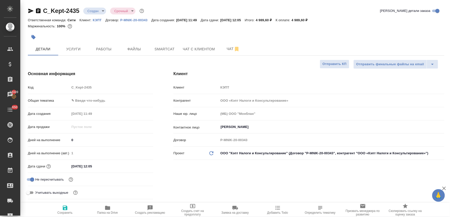
click at [97, 98] on body "🙏 .cls-1 fill:#fff; AWATERA [PERSON_NAME] Спецификации Заказы 13320 Чаты 650 To…" at bounding box center [225, 108] width 450 height 217
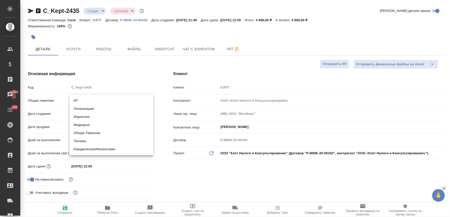
click at [98, 132] on li "Общая Тематика" at bounding box center [112, 133] width 84 height 8
type input "obtem"
type textarea "x"
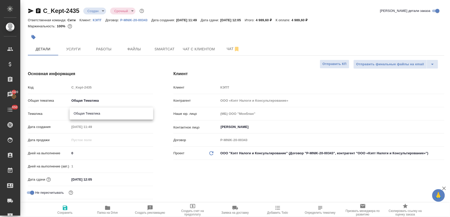
click at [98, 111] on body "🙏 .cls-1 fill:#fff; AWATERA [PERSON_NAME] Спецификации Заказы 13320 Чаты 650 To…" at bounding box center [225, 108] width 450 height 217
click at [102, 114] on li "Общая Тематика" at bounding box center [112, 114] width 84 height 8
type textarea "x"
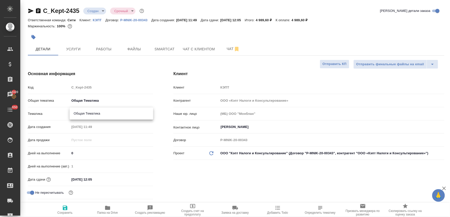
type input "6012b1ca196b0e5c9229a120"
click at [104, 181] on input "[DATE] 12:05" at bounding box center [92, 179] width 44 height 7
click at [138, 178] on icon "button" at bounding box center [138, 179] width 5 height 5
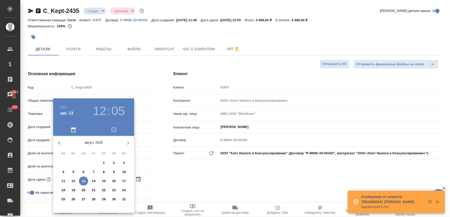
click at [93, 180] on p "14" at bounding box center [94, 181] width 4 height 5
type input "[DATE] 12:05"
type textarea "x"
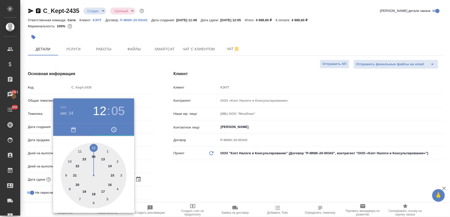
click at [110, 167] on div at bounding box center [94, 176] width 66 height 66
type input "[DATE] 14:05"
type textarea "x"
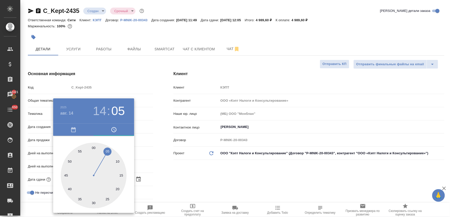
click at [94, 146] on div at bounding box center [94, 176] width 66 height 66
type input "[DATE] 14:00"
type textarea "x"
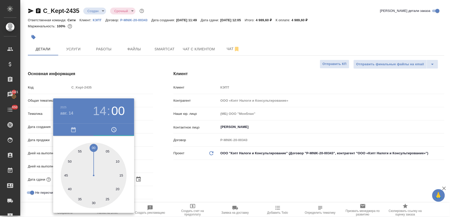
click at [161, 160] on div at bounding box center [225, 108] width 450 height 217
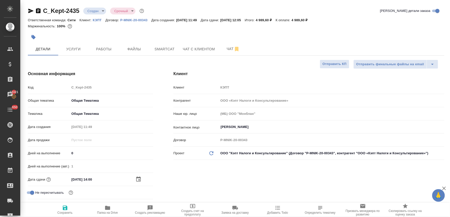
click at [66, 206] on icon "button" at bounding box center [65, 208] width 5 height 5
type textarea "x"
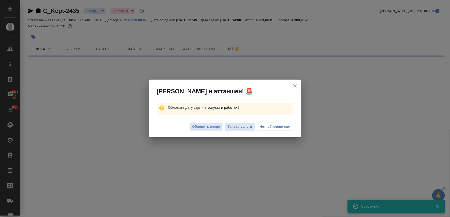
select select "RU"
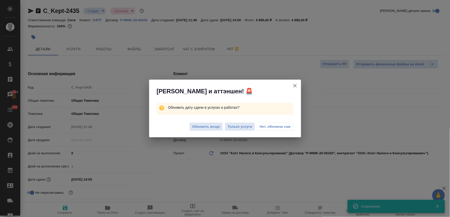
type textarea "x"
click at [207, 127] on span "Обновить везде" at bounding box center [206, 127] width 28 height 6
type textarea "x"
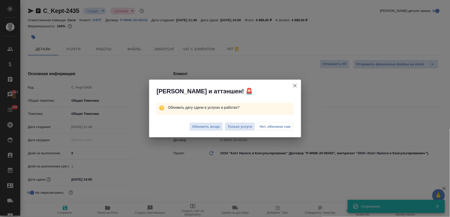
type textarea "x"
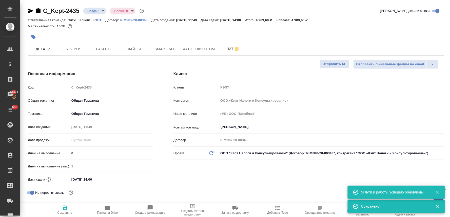
type textarea "x"
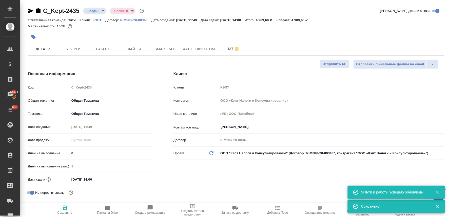
type textarea "x"
click at [412, 31] on div at bounding box center [236, 31] width 417 height 1
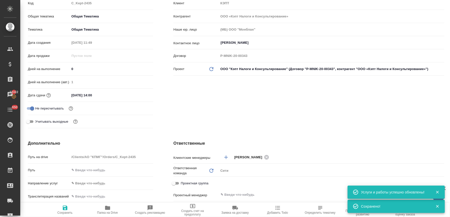
scroll to position [141, 0]
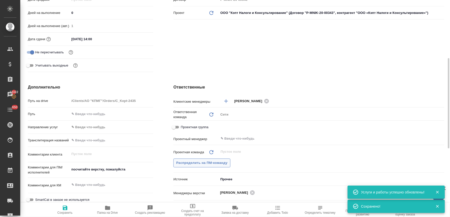
click at [209, 160] on span "Распределить на ПМ-команду" at bounding box center [201, 163] width 51 height 6
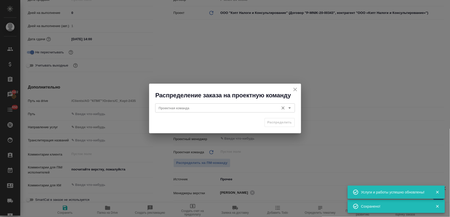
click at [212, 108] on input "Проектная команда" at bounding box center [217, 108] width 120 height 6
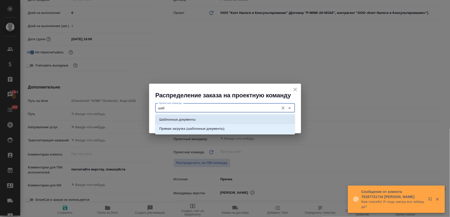
click at [213, 116] on li "Шаблонные документы" at bounding box center [225, 119] width 140 height 9
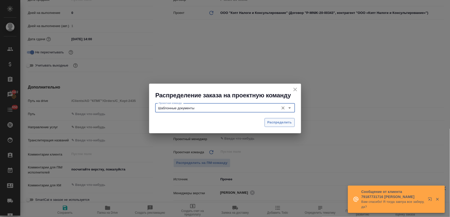
type input "Шаблонные документы"
click at [279, 122] on span "Распределить" at bounding box center [280, 123] width 25 height 6
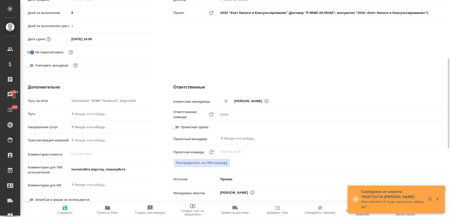
type textarea "x"
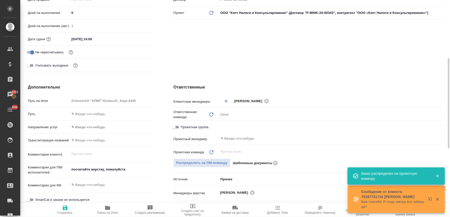
click at [63, 209] on icon "button" at bounding box center [65, 208] width 6 height 6
type textarea "x"
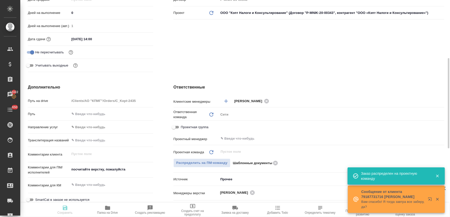
type textarea "x"
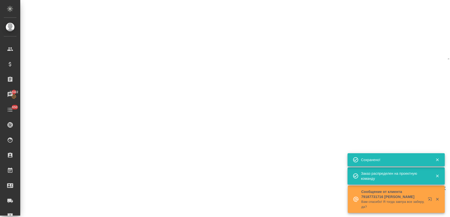
select select "RU"
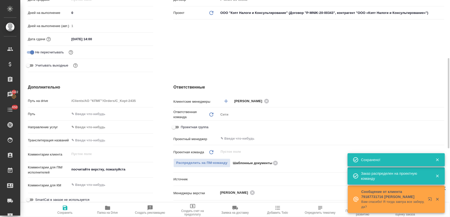
type textarea "x"
drag, startPoint x: 132, startPoint y: 173, endPoint x: 49, endPoint y: 170, distance: 82.6
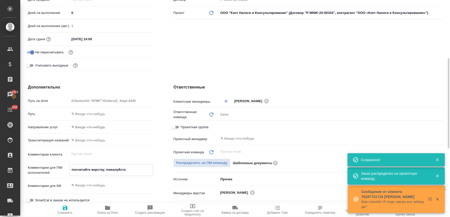
click at [49, 170] on div "Комментарии для ПМ/исполнителей посчитайте верстку, пожалуйста x" at bounding box center [90, 171] width 125 height 12
type textarea "нот"
type textarea "x"
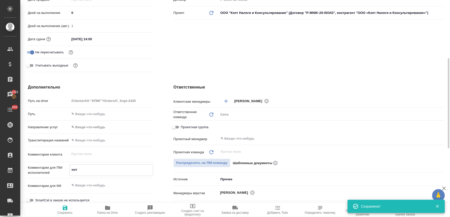
type textarea "нот"
type textarea "x"
click at [66, 211] on span "Сохранить" at bounding box center [65, 213] width 15 height 4
type textarea "x"
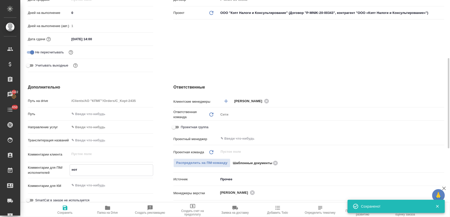
type textarea "x"
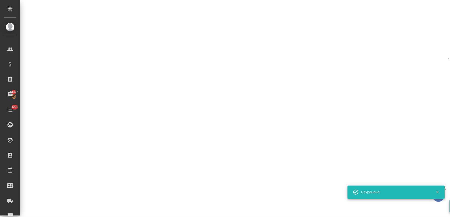
select select "RU"
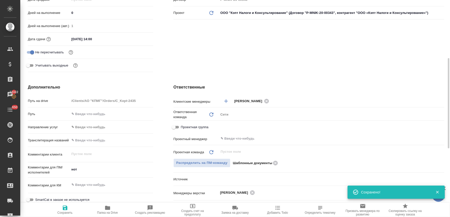
type textarea "x"
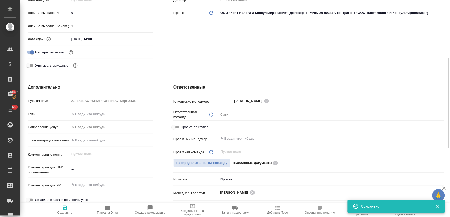
scroll to position [0, 0]
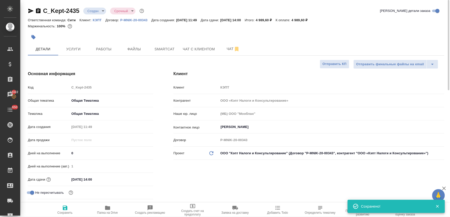
click at [97, 9] on body "🙏 .cls-1 fill:#fff; AWATERA [PERSON_NAME] Спецификации Заказы 13322 Чаты 650 To…" at bounding box center [225, 108] width 450 height 217
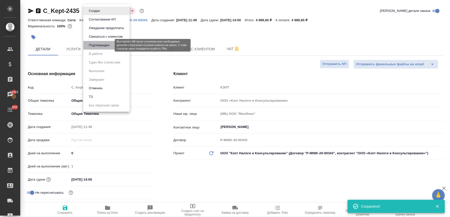
click at [101, 46] on button "Подтвержден" at bounding box center [99, 46] width 24 height 6
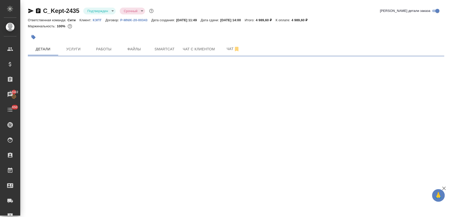
select select "RU"
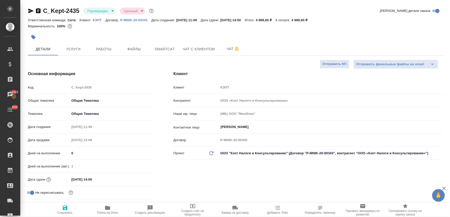
type textarea "x"
